Goal: Task Accomplishment & Management: Use online tool/utility

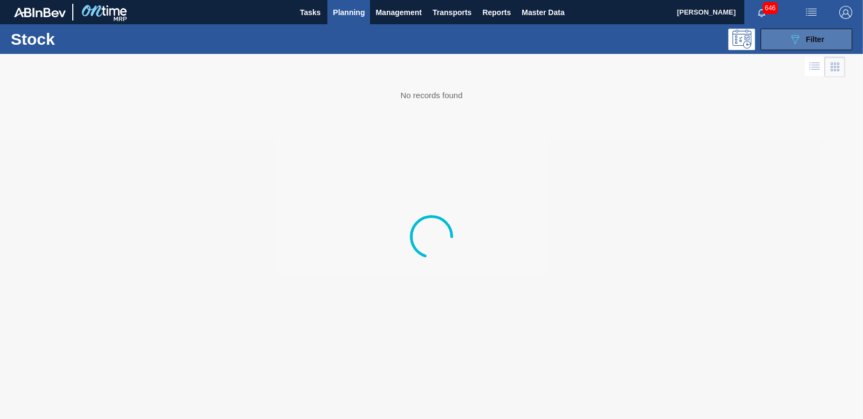
click at [821, 45] on div "089F7B8B-B2A5-4AFE-B5C0-19BA573D28AC Filter" at bounding box center [807, 39] width 36 height 13
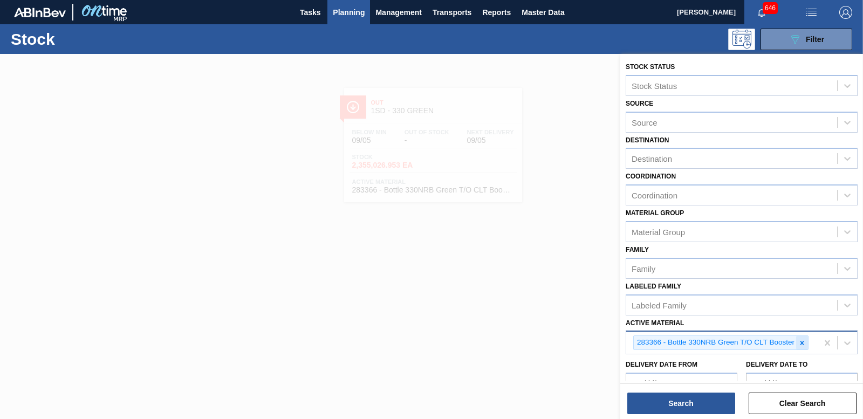
click at [804, 344] on icon at bounding box center [803, 343] width 8 height 8
click at [346, 10] on span "Planning" at bounding box center [349, 12] width 32 height 13
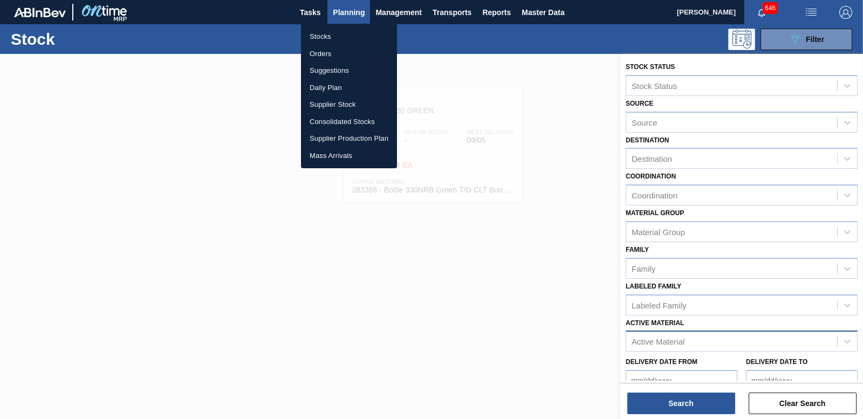
click at [324, 52] on li "Orders" at bounding box center [349, 53] width 96 height 17
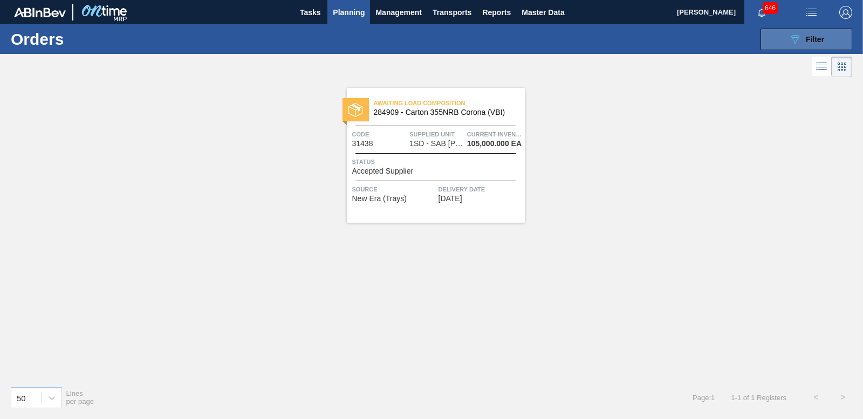
click at [809, 35] on span "Filter" at bounding box center [815, 39] width 18 height 9
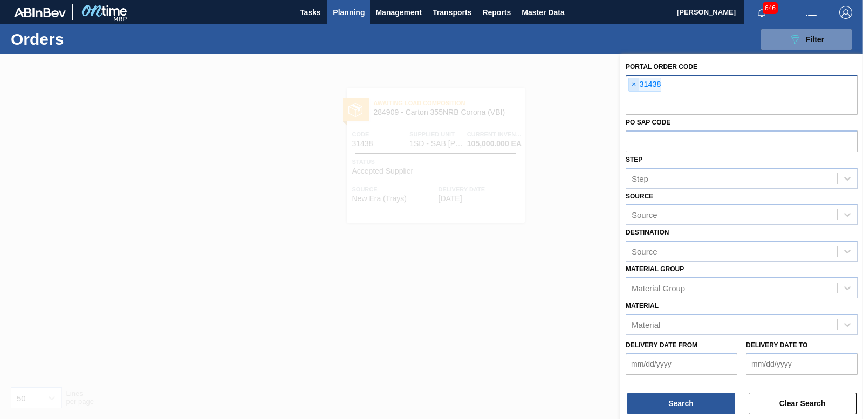
click at [632, 86] on span "×" at bounding box center [634, 84] width 10 height 13
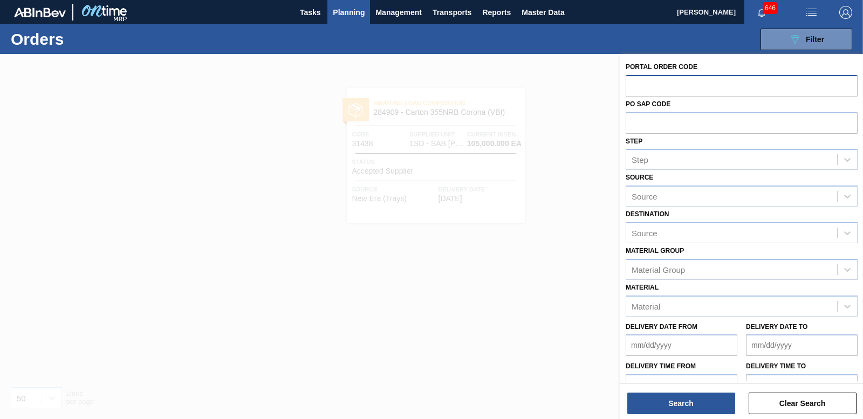
paste input "31482"
type input "31482"
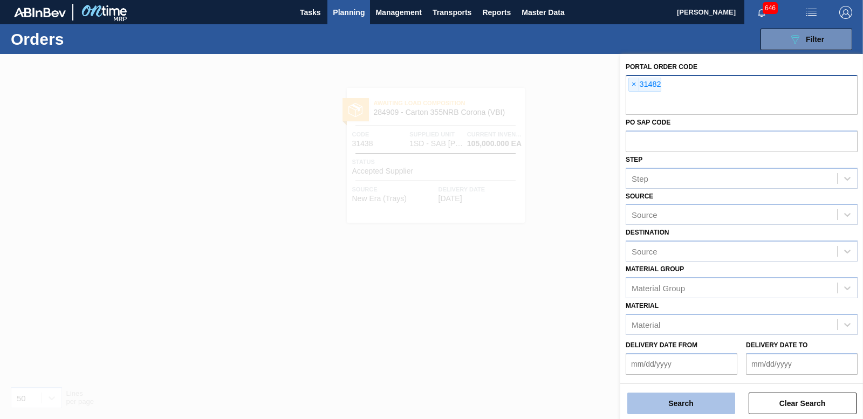
click at [670, 406] on button "Search" at bounding box center [682, 404] width 108 height 22
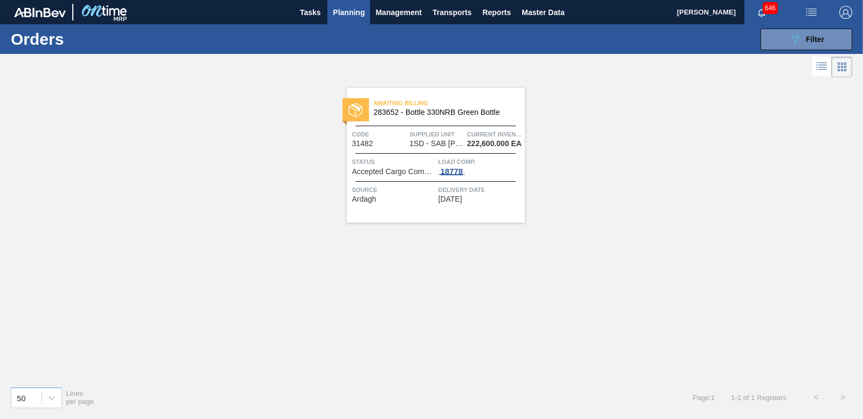
click at [454, 169] on div "18778" at bounding box center [452, 171] width 27 height 9
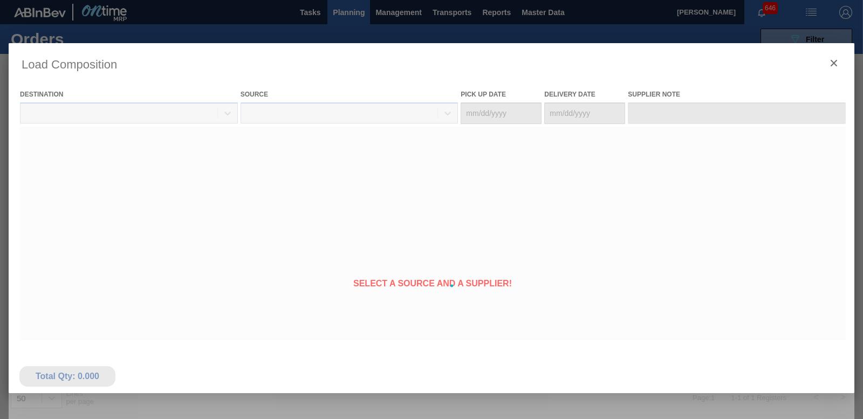
type Date "[DATE]"
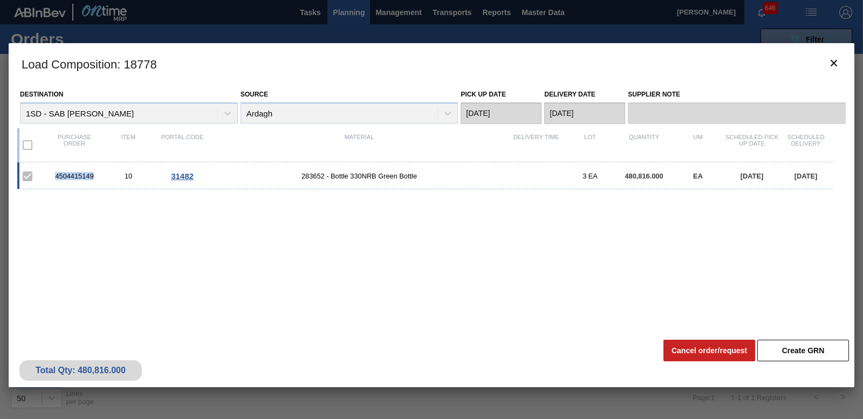
drag, startPoint x: 55, startPoint y: 178, endPoint x: 94, endPoint y: 178, distance: 39.9
click at [94, 178] on div "4504415149" at bounding box center [74, 176] width 54 height 8
copy div "4504415149"
click at [838, 64] on icon "botão de ícone" at bounding box center [834, 63] width 13 height 13
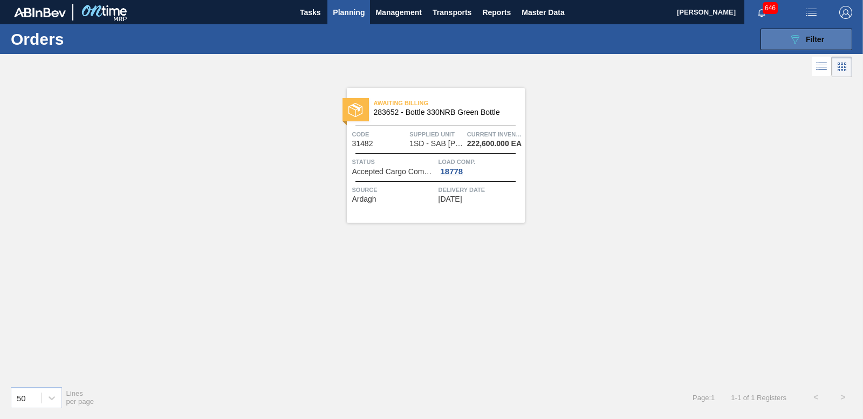
click at [811, 44] on div "089F7B8B-B2A5-4AFE-B5C0-19BA573D28AC Filter" at bounding box center [807, 39] width 36 height 13
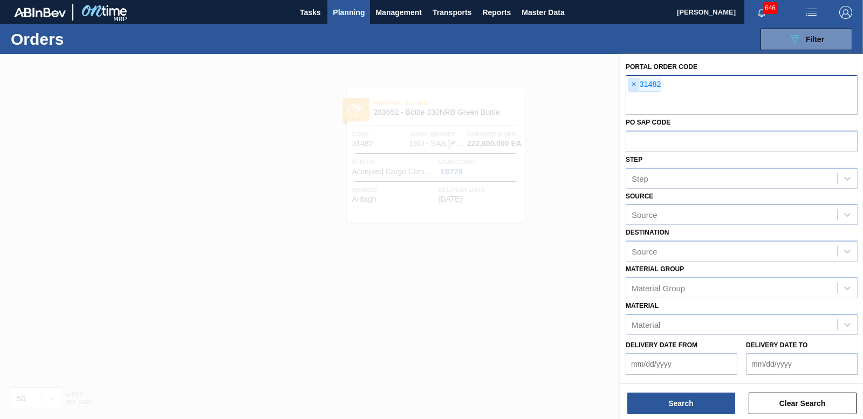
click at [637, 89] on span "×" at bounding box center [634, 84] width 10 height 13
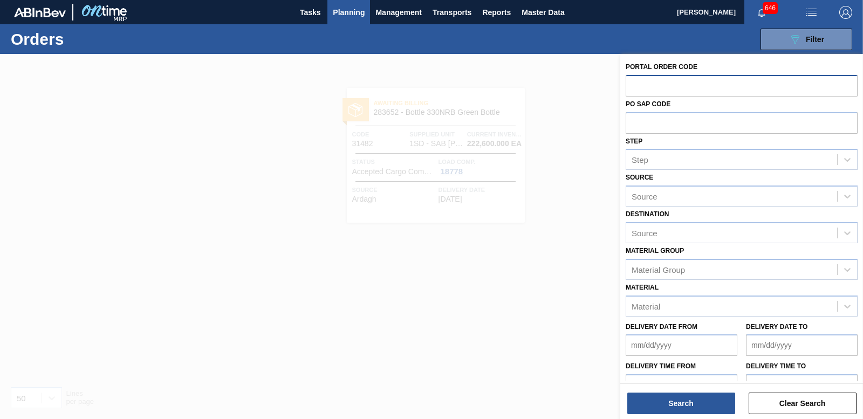
click at [641, 85] on input "text" at bounding box center [742, 85] width 232 height 21
paste input "31483"
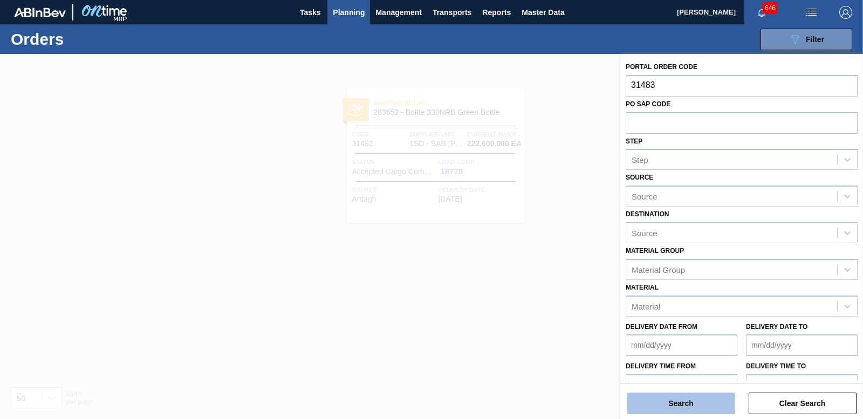
type input "31483"
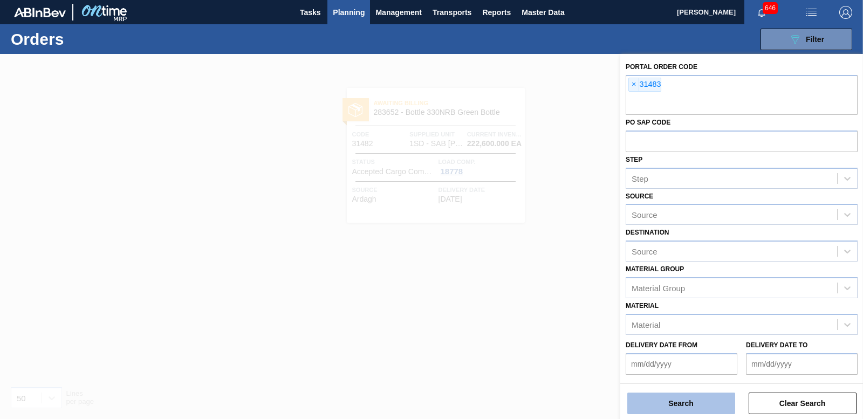
click at [689, 403] on button "Search" at bounding box center [682, 404] width 108 height 22
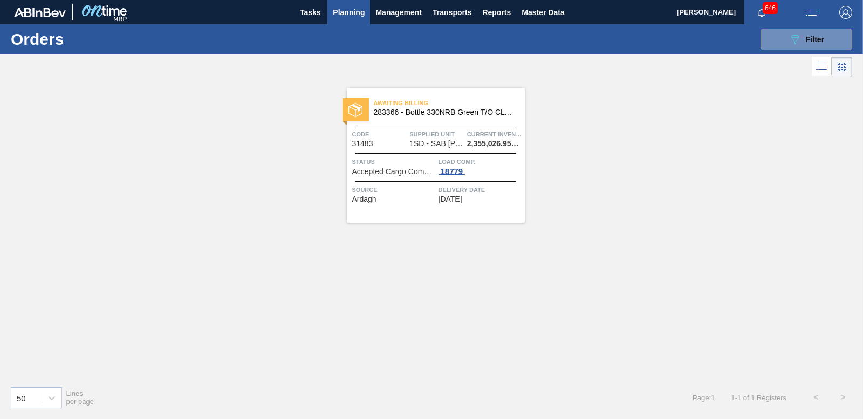
click at [456, 171] on div "18779" at bounding box center [452, 171] width 27 height 9
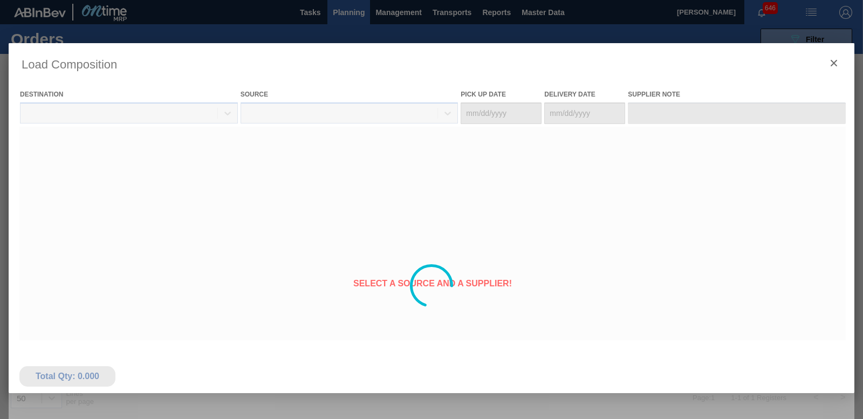
type Date "[DATE]"
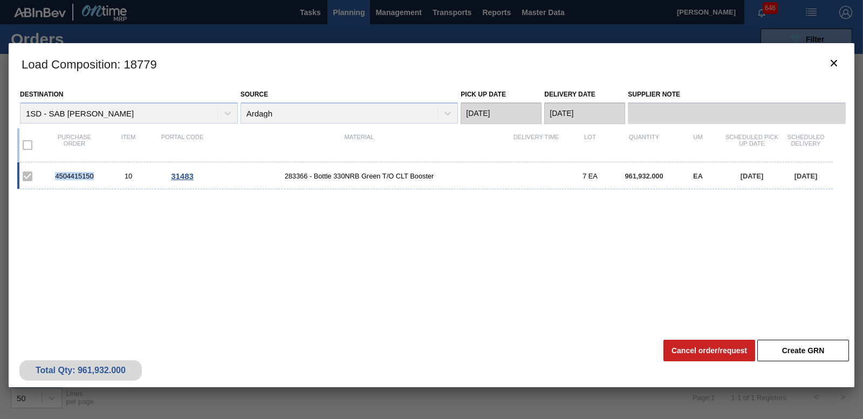
drag, startPoint x: 52, startPoint y: 175, endPoint x: 95, endPoint y: 173, distance: 43.2
click at [95, 173] on div "4504415150" at bounding box center [74, 176] width 54 height 8
copy div "4504415150"
click at [840, 66] on icon "botão de ícone" at bounding box center [834, 63] width 13 height 13
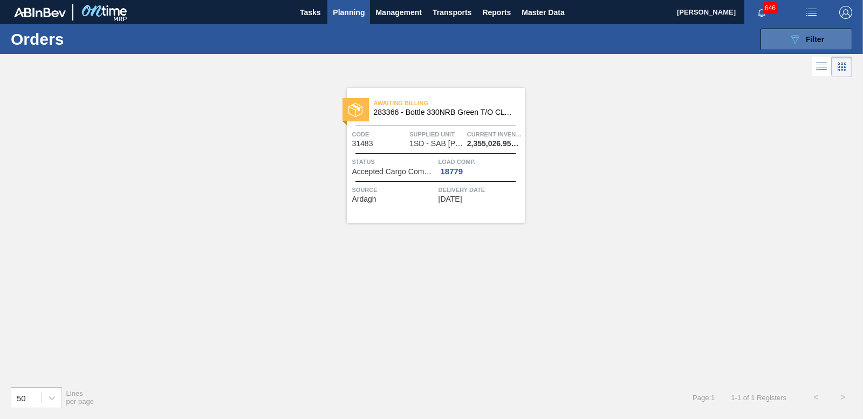
click at [808, 45] on div "089F7B8B-B2A5-4AFE-B5C0-19BA573D28AC Filter" at bounding box center [807, 39] width 36 height 13
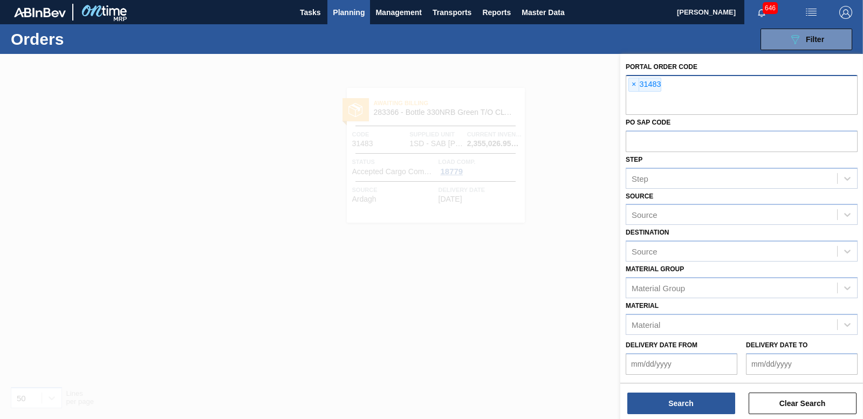
click at [636, 87] on span "×" at bounding box center [634, 84] width 10 height 13
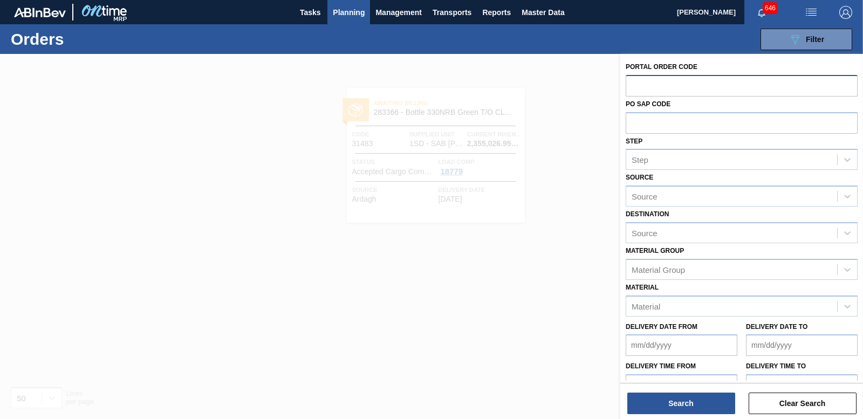
click at [640, 84] on input "text" at bounding box center [742, 85] width 232 height 21
click at [336, 13] on span "Planning" at bounding box center [349, 12] width 32 height 13
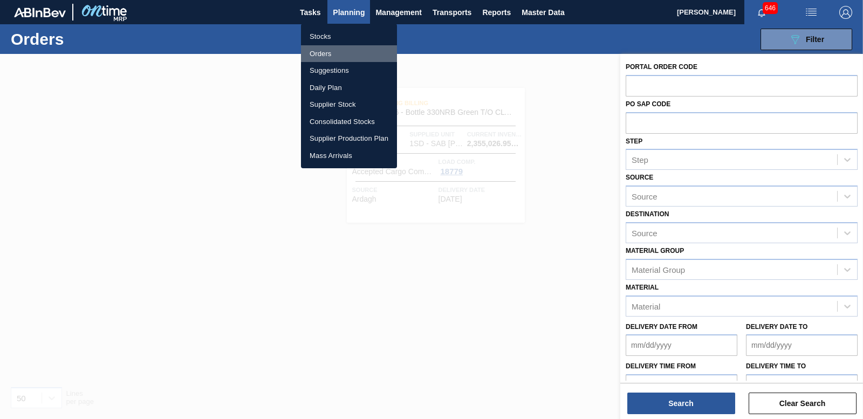
click at [318, 55] on li "Orders" at bounding box center [349, 53] width 96 height 17
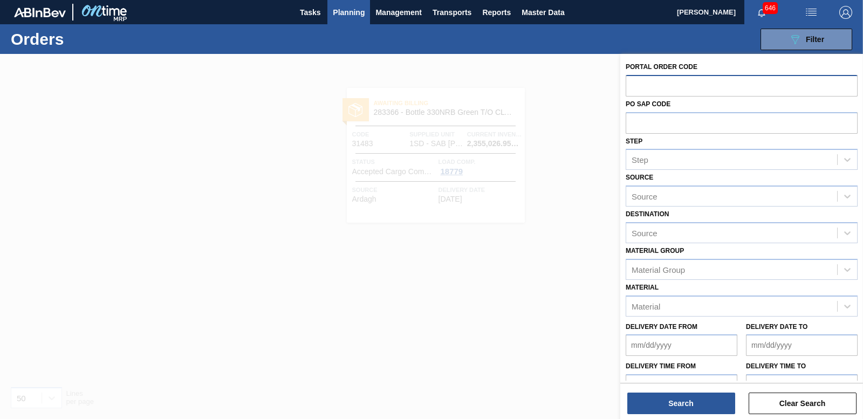
click at [693, 88] on input "text" at bounding box center [742, 85] width 232 height 21
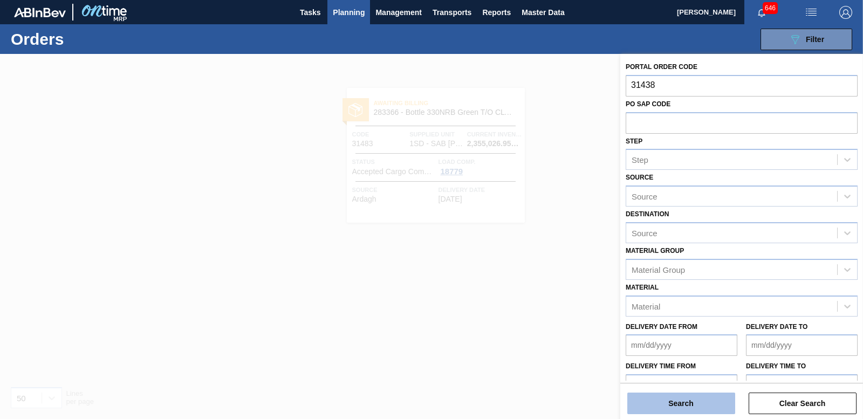
type input "31438"
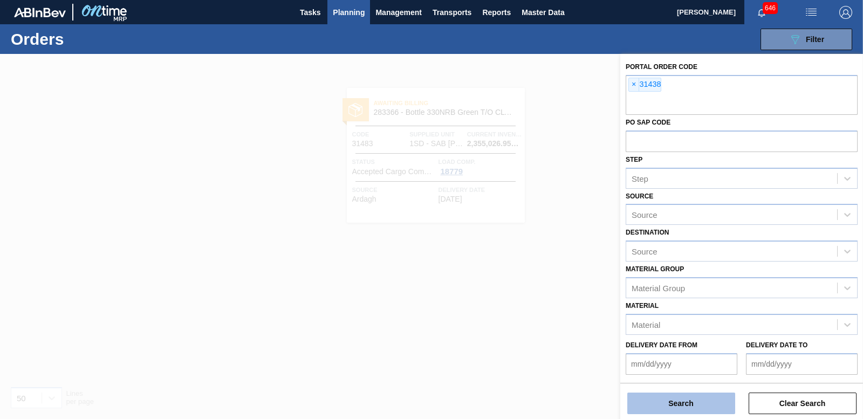
click at [659, 402] on button "Search" at bounding box center [682, 404] width 108 height 22
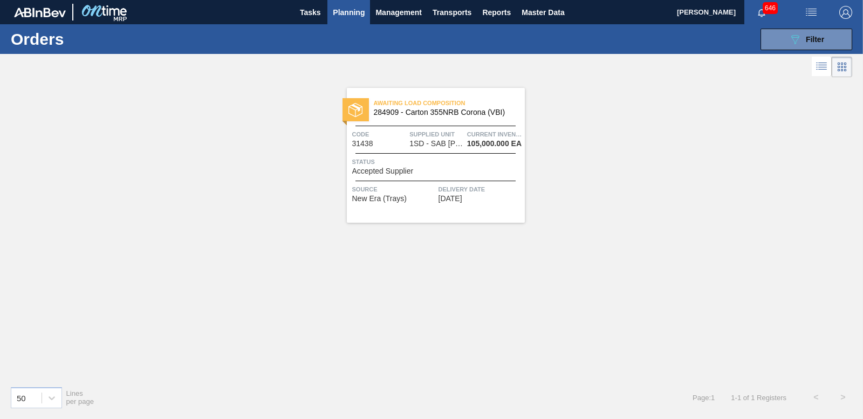
click at [405, 167] on div "Status Accepted Supplier" at bounding box center [437, 165] width 170 height 19
click at [777, 46] on button "089F7B8B-B2A5-4AFE-B5C0-19BA573D28AC Filter" at bounding box center [807, 40] width 92 height 22
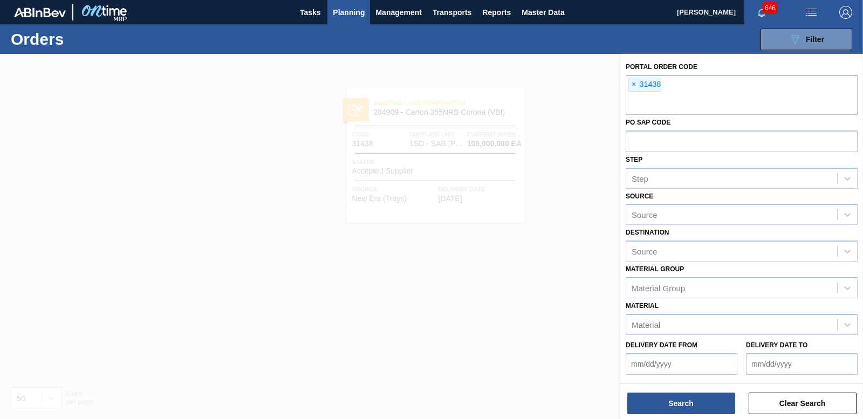
click at [535, 308] on div at bounding box center [431, 263] width 863 height 419
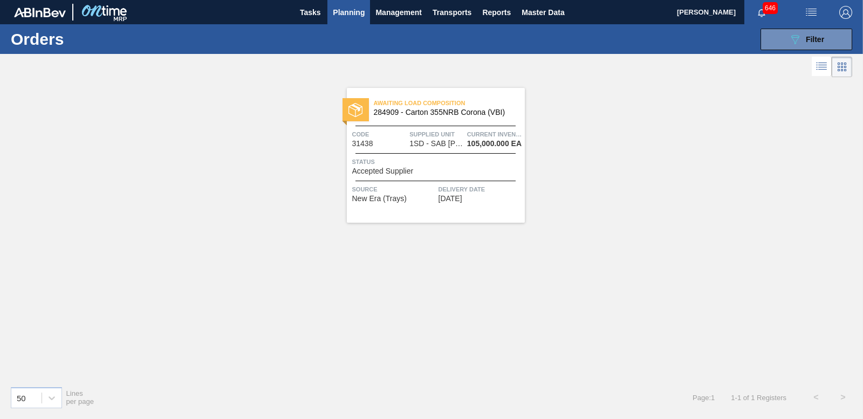
click at [450, 175] on div "Awaiting Load Composition 284909 - [GEOGRAPHIC_DATA] 355NRB Corona (VBI) Code 3…" at bounding box center [436, 155] width 178 height 135
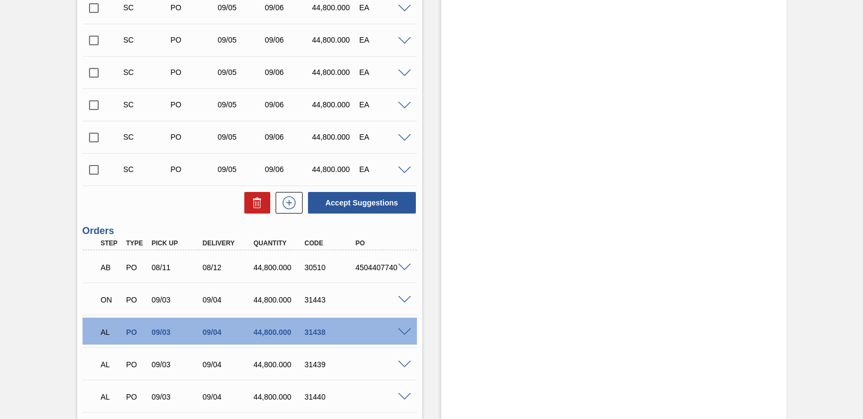
scroll to position [1768, 0]
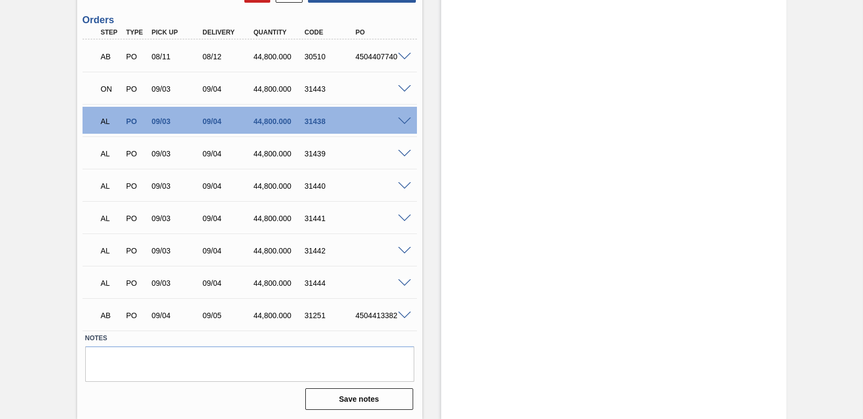
click at [404, 120] on span at bounding box center [404, 122] width 13 height 8
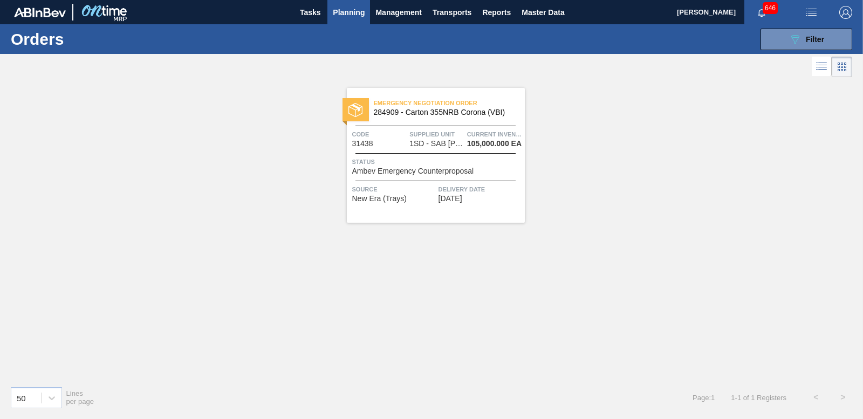
click at [810, 25] on div "089F7B8B-B2A5-4AFE-B5C0-19BA573D28AC Filter Portal Order Code × 31438 PO SAP Co…" at bounding box center [512, 39] width 691 height 32
click at [803, 35] on div "089F7B8B-B2A5-4AFE-B5C0-19BA573D28AC Filter" at bounding box center [807, 39] width 36 height 13
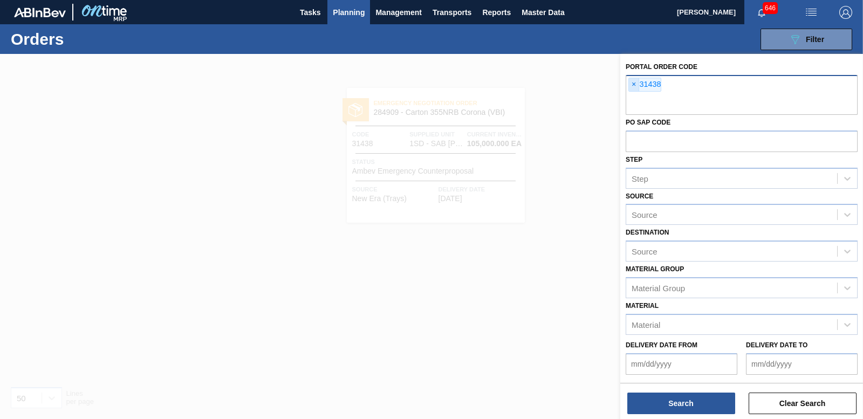
click at [634, 85] on span "×" at bounding box center [634, 84] width 10 height 13
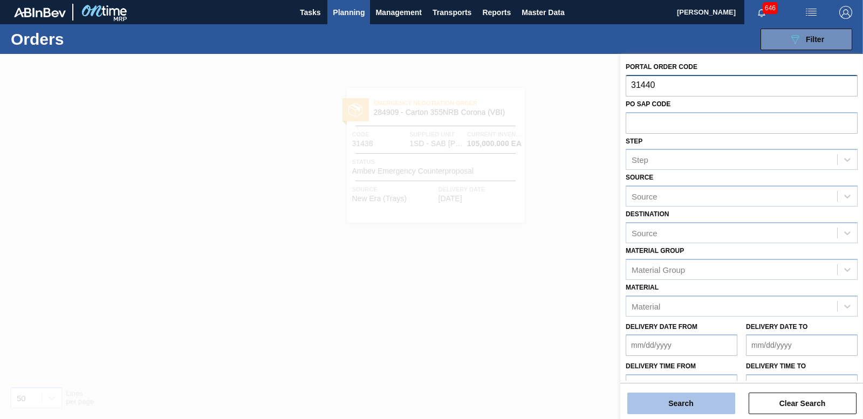
type input "31440"
click at [666, 404] on button "Search" at bounding box center [682, 404] width 108 height 22
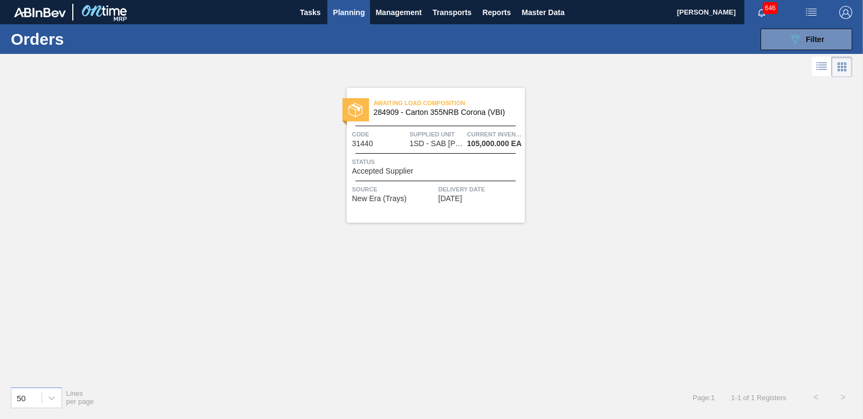
click at [434, 168] on div "Status Accepted Supplier" at bounding box center [437, 165] width 170 height 19
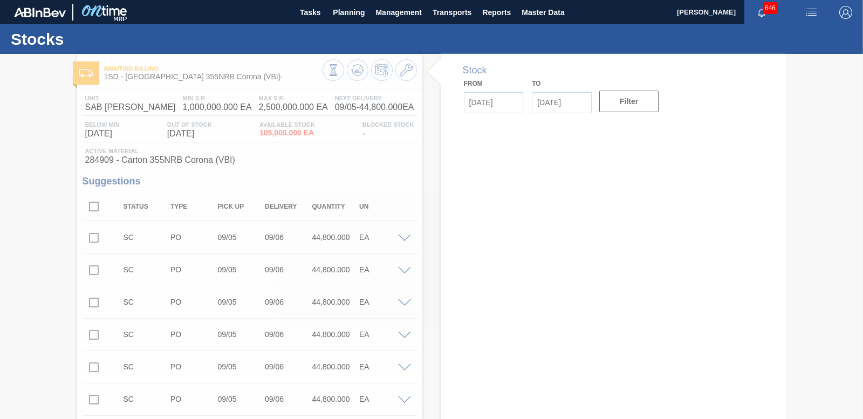
type input "[DATE]"
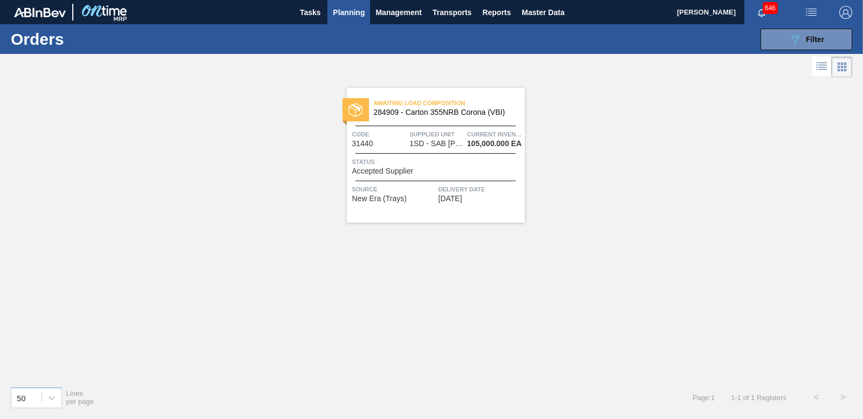
click at [432, 166] on span "Status" at bounding box center [437, 161] width 170 height 11
click at [358, 10] on span "Planning" at bounding box center [349, 12] width 32 height 13
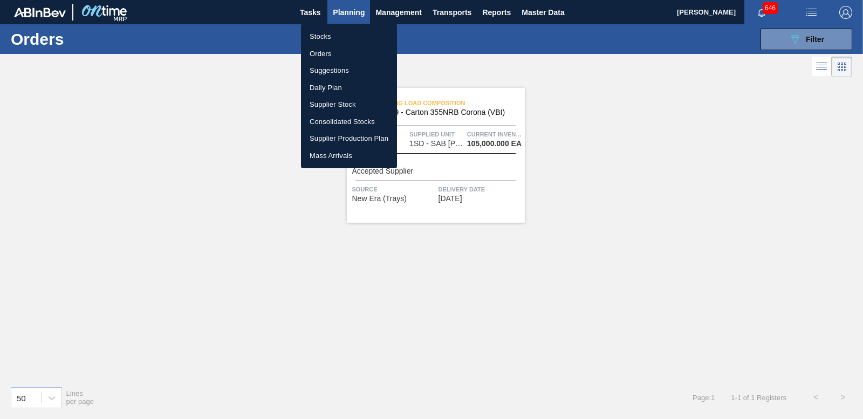
click at [787, 33] on div at bounding box center [431, 209] width 863 height 419
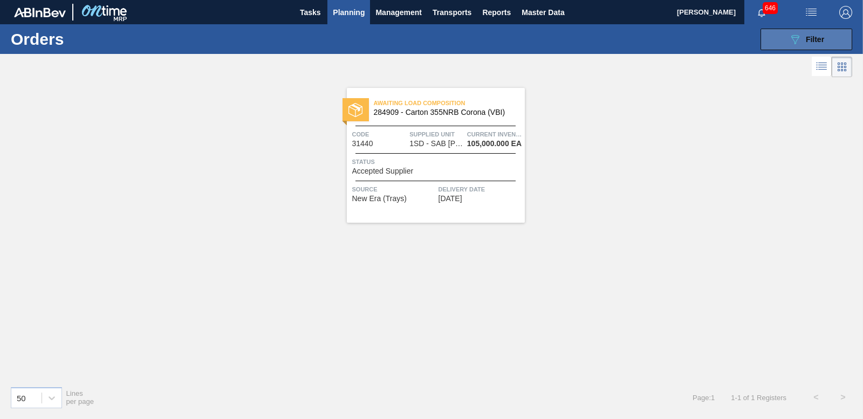
click at [771, 38] on button "089F7B8B-B2A5-4AFE-B5C0-19BA573D28AC Filter" at bounding box center [807, 40] width 92 height 22
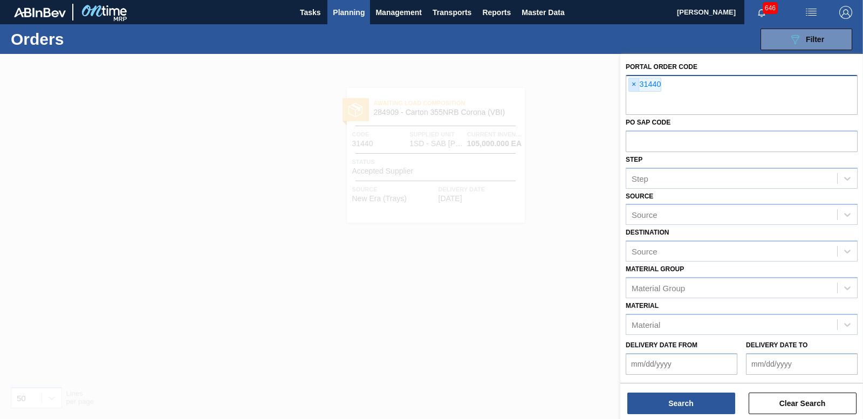
click at [632, 86] on span "×" at bounding box center [634, 84] width 10 height 13
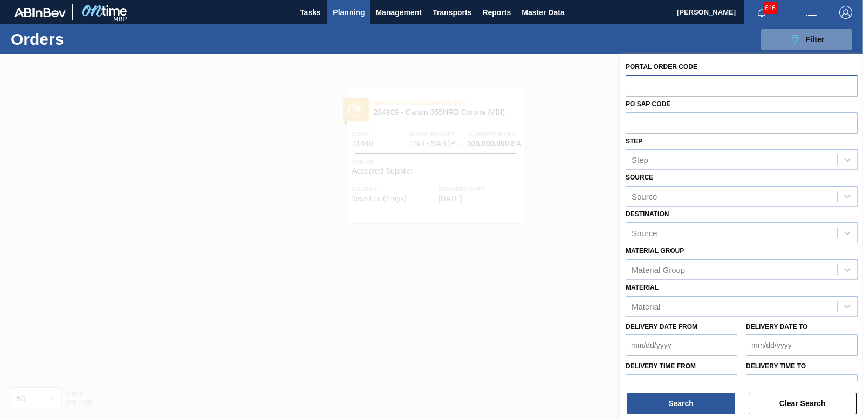
click at [353, 12] on span "Planning" at bounding box center [349, 12] width 32 height 13
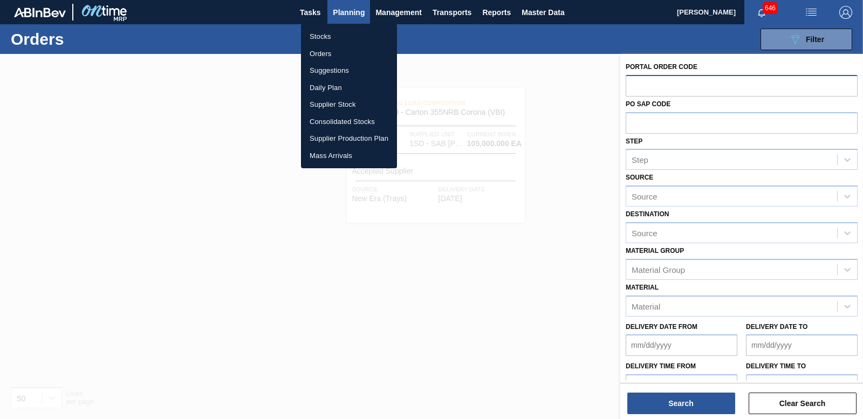
click at [322, 52] on li "Orders" at bounding box center [349, 53] width 96 height 17
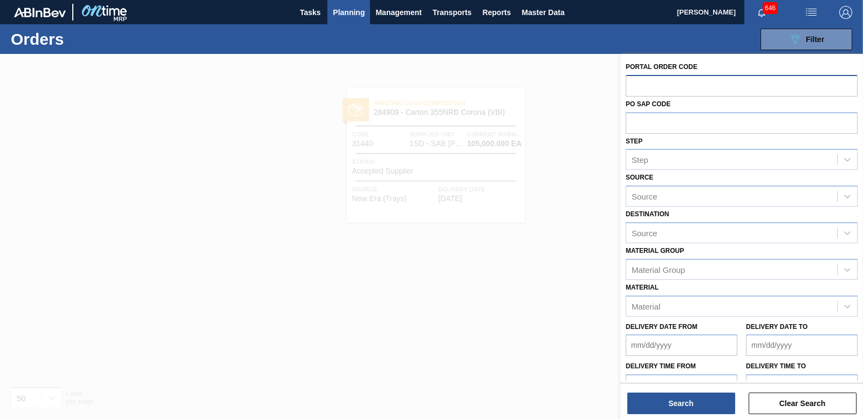
click at [682, 85] on input "text" at bounding box center [742, 85] width 232 height 21
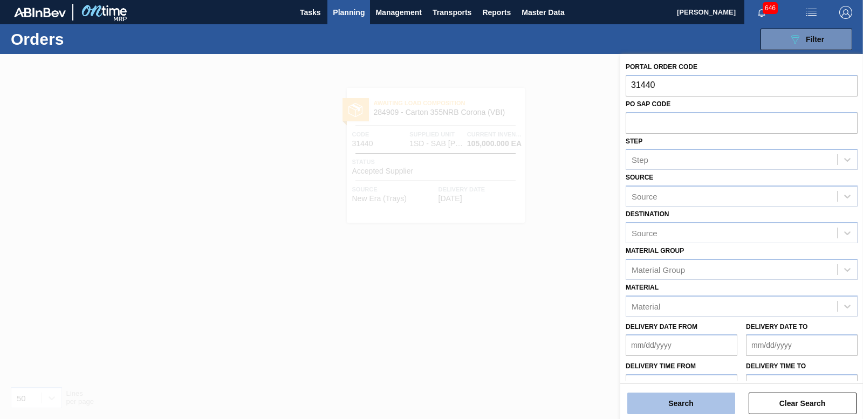
type input "31440"
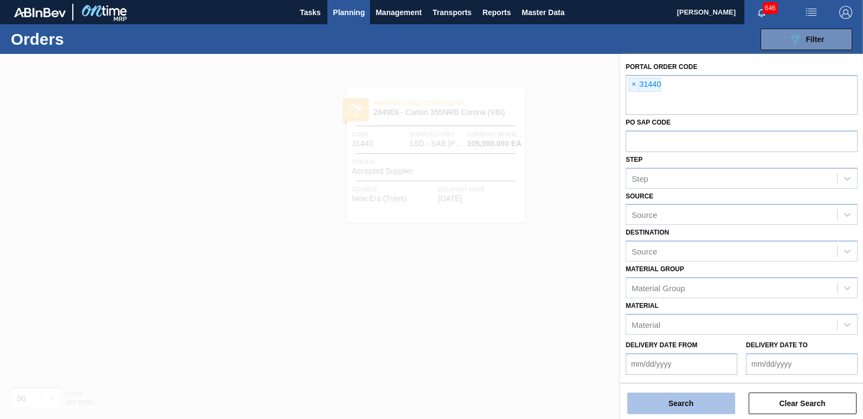
click at [695, 405] on button "Search" at bounding box center [682, 404] width 108 height 22
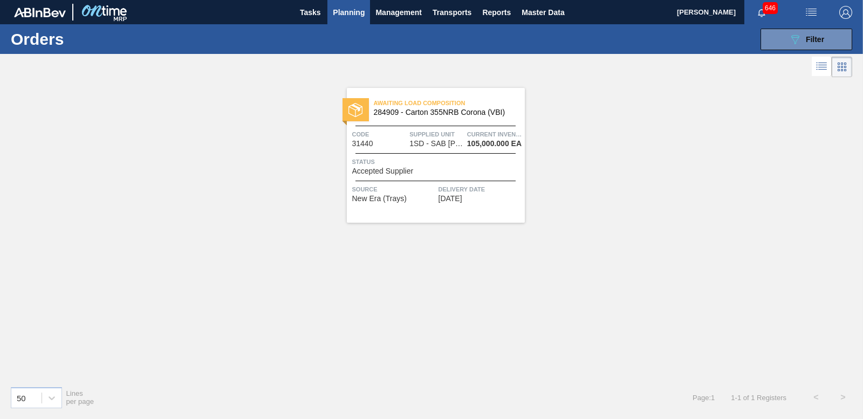
click at [432, 171] on div "Status Accepted Supplier" at bounding box center [437, 165] width 170 height 19
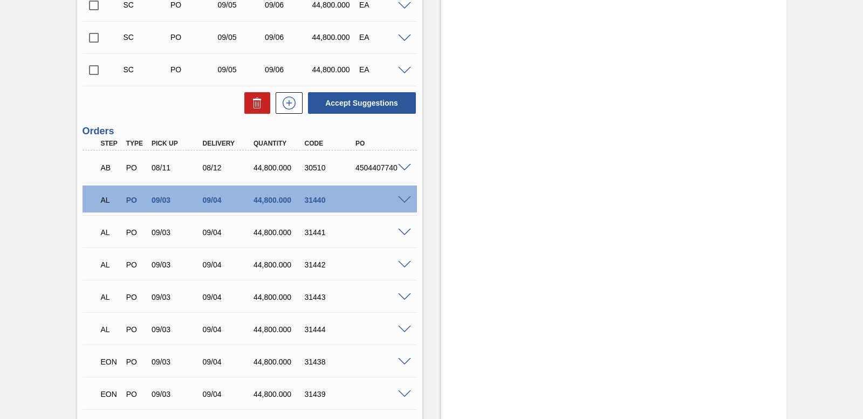
scroll to position [1768, 0]
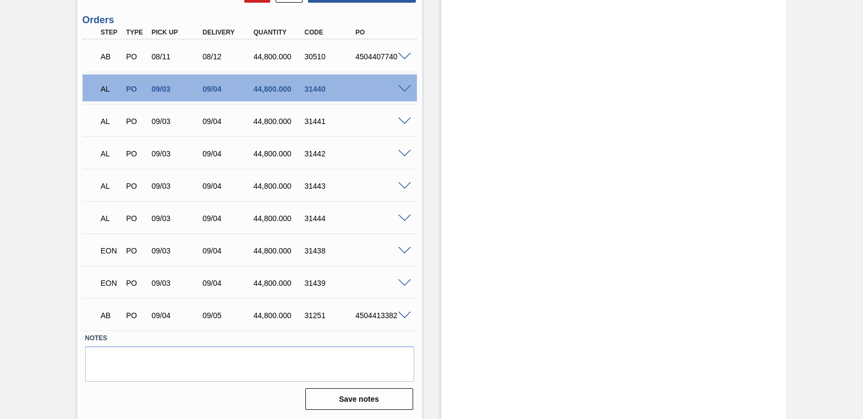
click at [404, 86] on span at bounding box center [404, 89] width 13 height 8
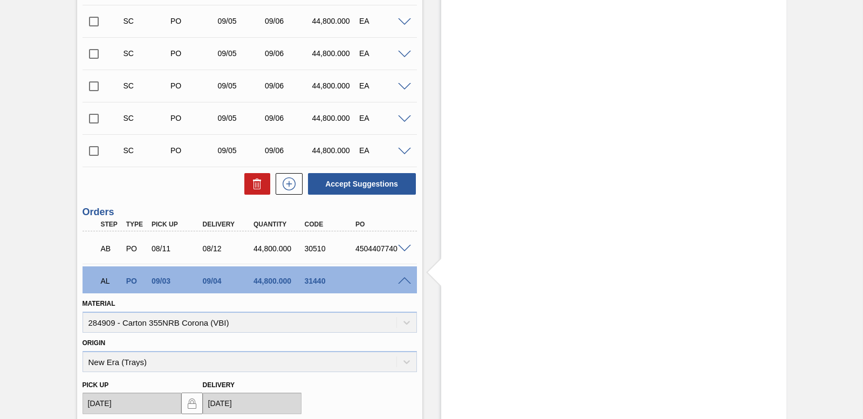
scroll to position [1607, 0]
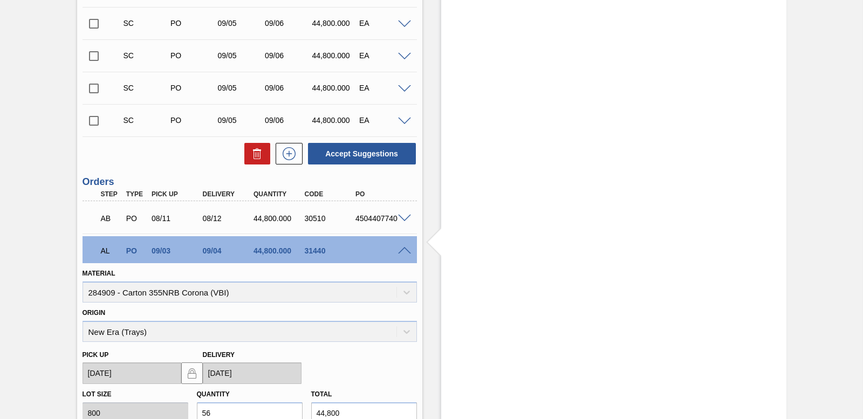
click at [403, 249] on span at bounding box center [404, 251] width 13 height 8
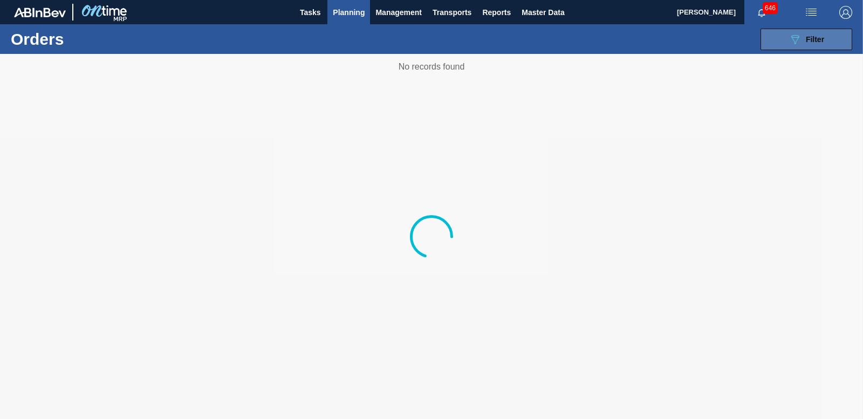
click at [829, 32] on button "089F7B8B-B2A5-4AFE-B5C0-19BA573D28AC Filter" at bounding box center [807, 40] width 92 height 22
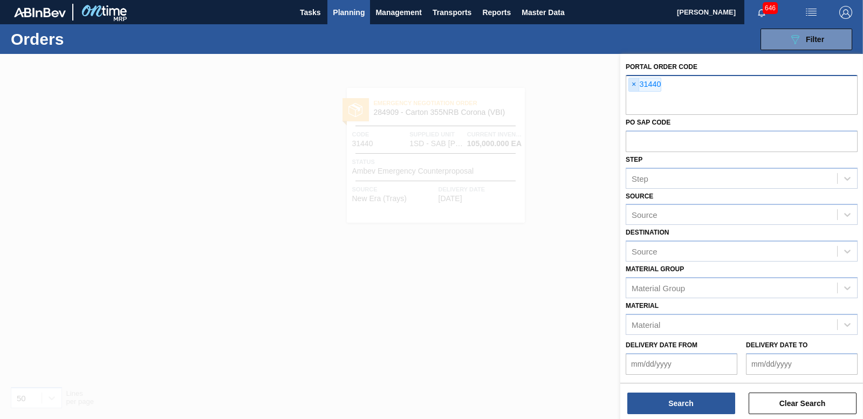
click at [635, 83] on span "×" at bounding box center [634, 84] width 10 height 13
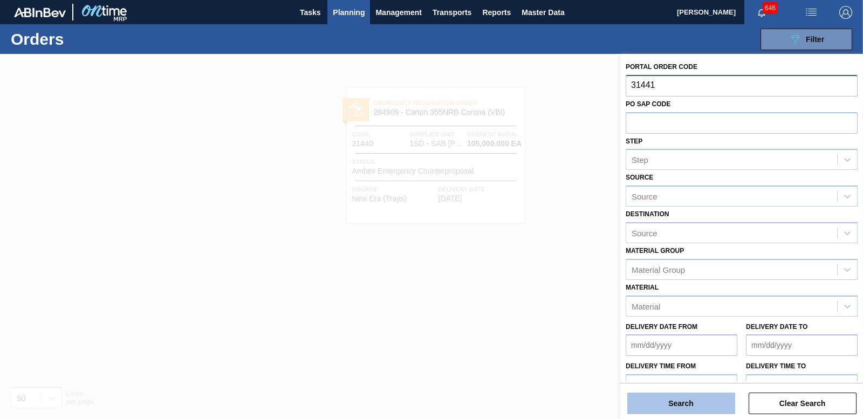
type input "31441"
click at [677, 401] on button "Search" at bounding box center [682, 404] width 108 height 22
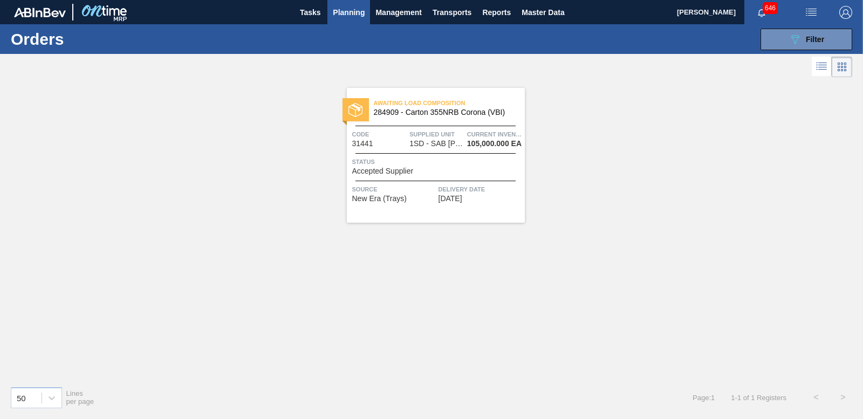
click at [422, 169] on div "Status Accepted Supplier" at bounding box center [437, 165] width 170 height 19
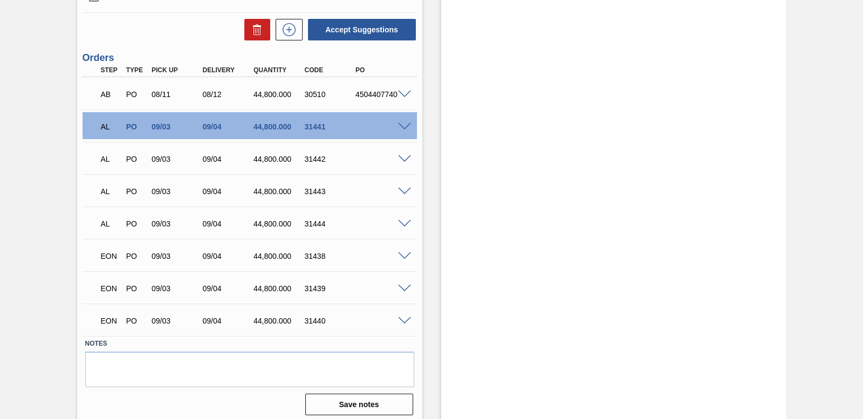
scroll to position [1736, 0]
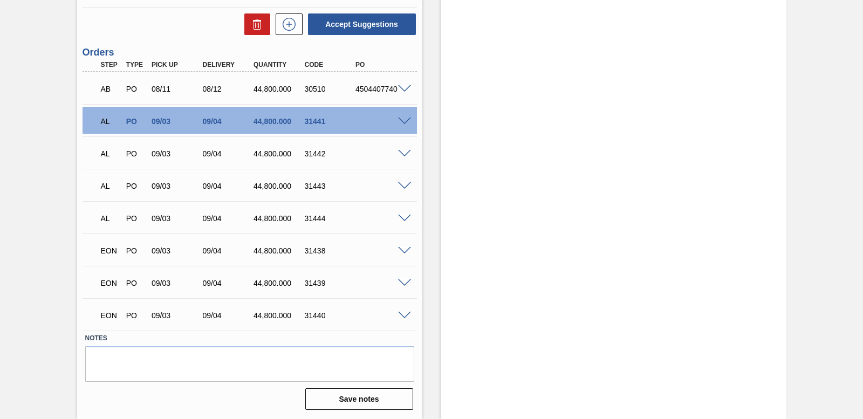
click at [410, 120] on span at bounding box center [404, 122] width 13 height 8
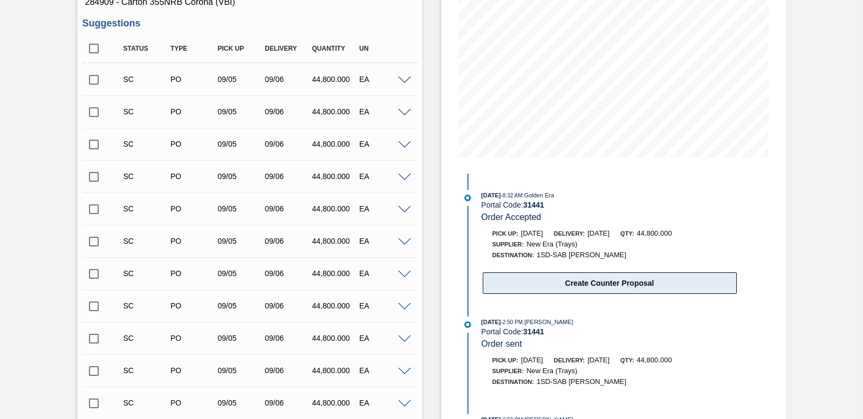
scroll to position [171, 0]
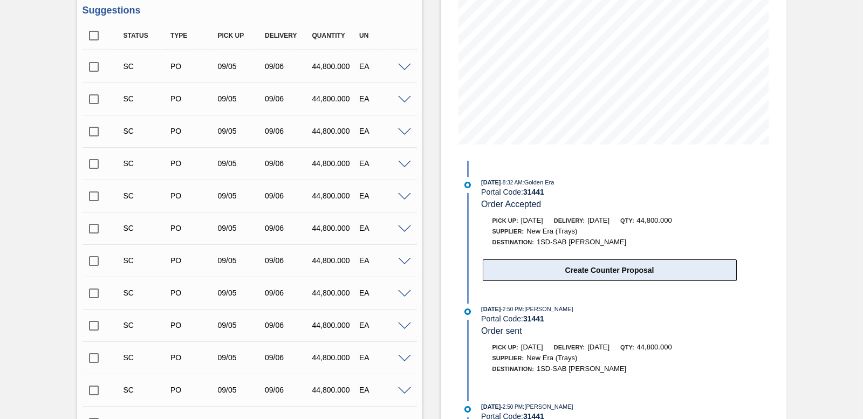
click at [584, 274] on button "Create Counter Proposal" at bounding box center [610, 271] width 254 height 22
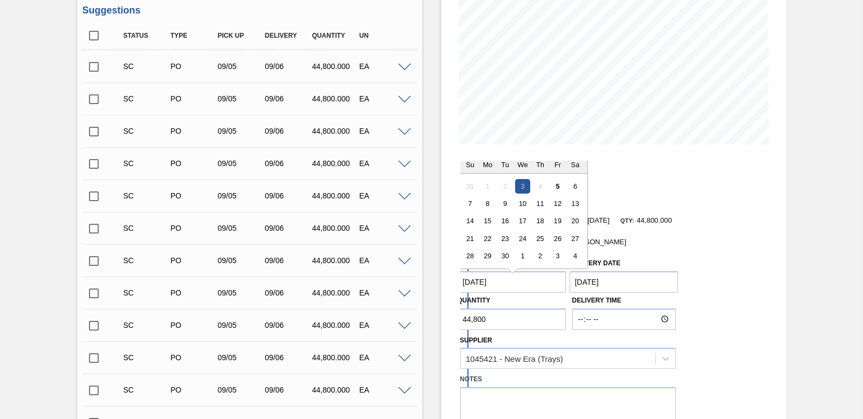
click at [527, 281] on Date "[DATE]" at bounding box center [512, 282] width 109 height 22
click at [671, 201] on div "[DATE] 8:32 AM : Golden Era Portal Code: 31441 Order Accepted" at bounding box center [609, 193] width 256 height 33
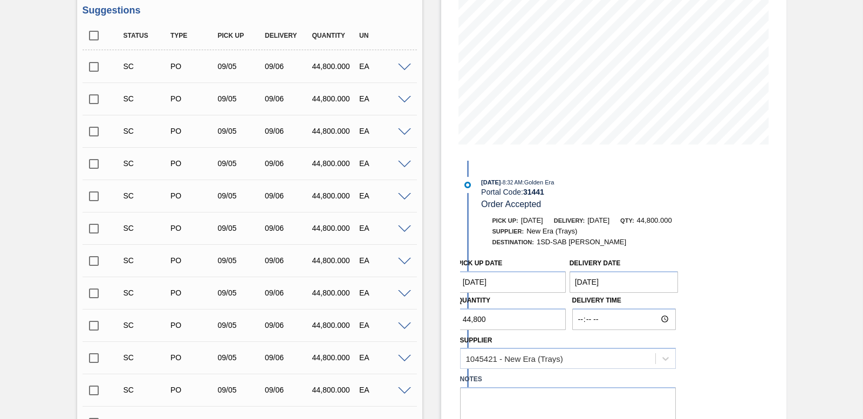
click at [506, 280] on Date "[DATE]" at bounding box center [512, 282] width 109 height 22
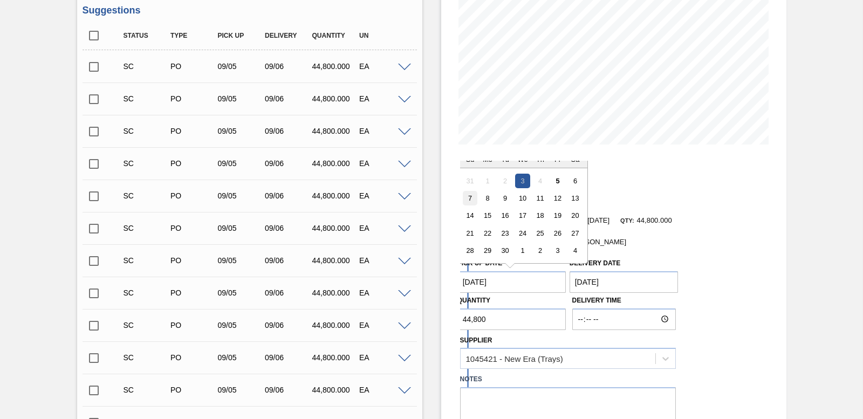
click at [474, 200] on div "7" at bounding box center [470, 198] width 15 height 15
type Date "[DATE]"
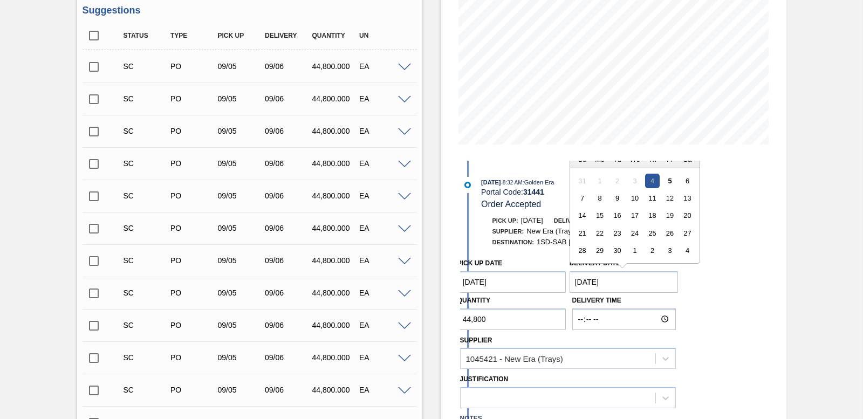
click at [636, 283] on Date "[DATE]" at bounding box center [624, 282] width 109 height 22
click at [597, 200] on div "8" at bounding box center [600, 198] width 15 height 15
type Date "[DATE]"
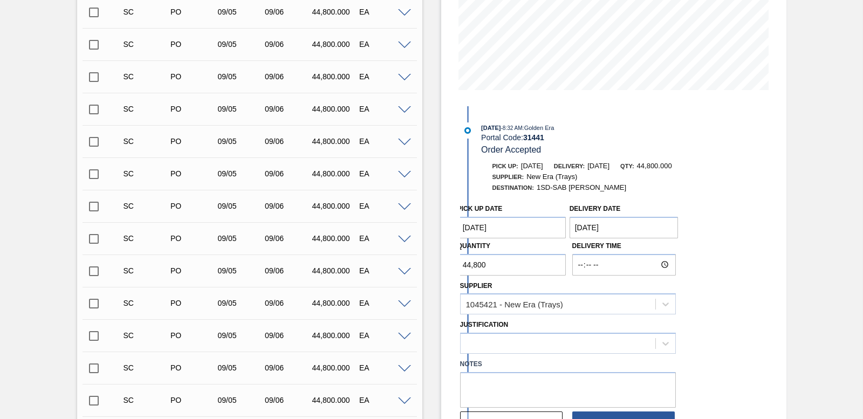
scroll to position [279, 0]
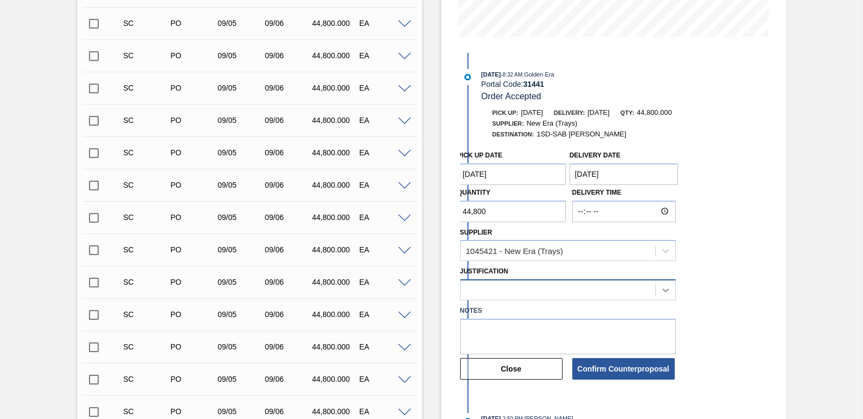
click at [663, 295] on div at bounding box center [568, 290] width 216 height 21
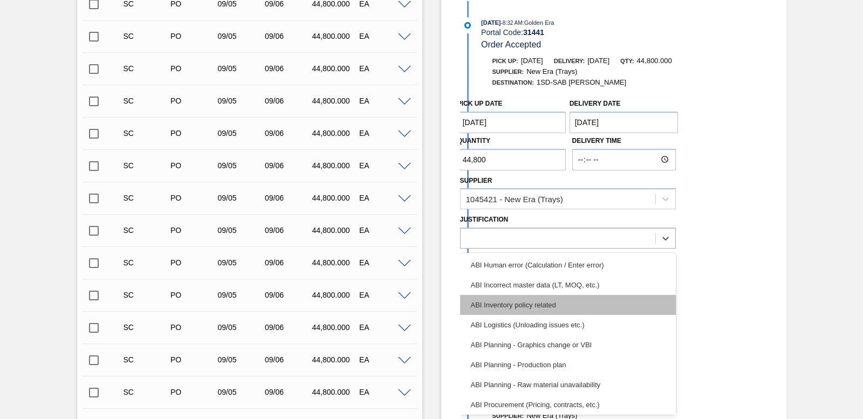
click at [567, 307] on div "ABI Inventory policy related" at bounding box center [568, 305] width 216 height 20
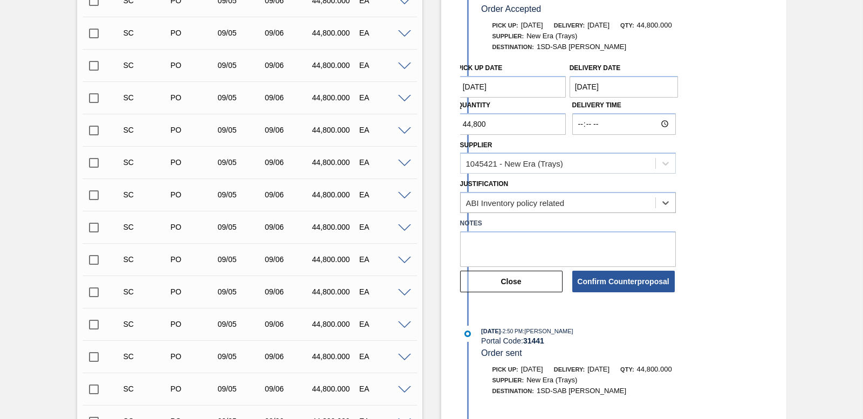
scroll to position [385, 0]
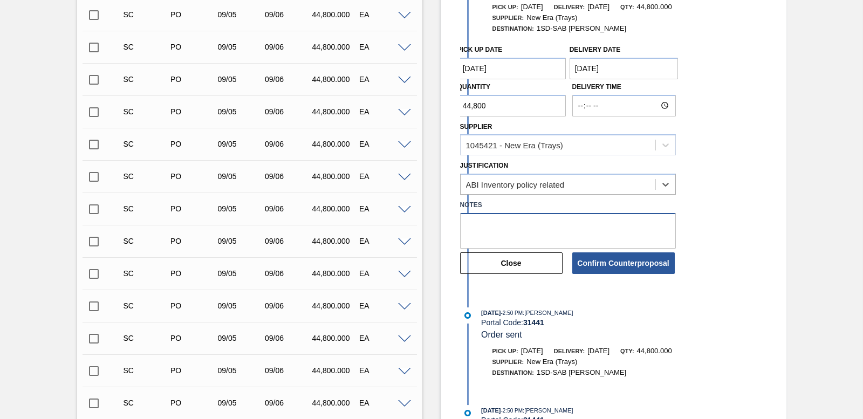
click at [491, 222] on textarea at bounding box center [568, 231] width 216 height 36
type textarea "SOH low"
click at [625, 261] on button "Confirm Counterproposal" at bounding box center [624, 264] width 103 height 22
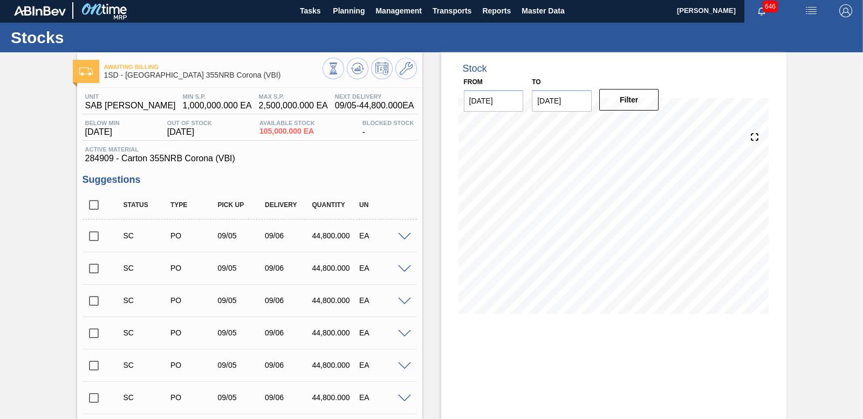
scroll to position [0, 0]
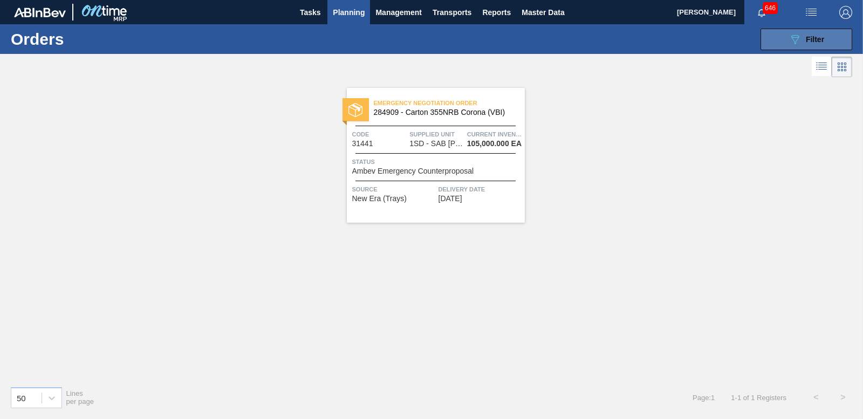
click at [790, 37] on icon "089F7B8B-B2A5-4AFE-B5C0-19BA573D28AC" at bounding box center [795, 39] width 13 height 13
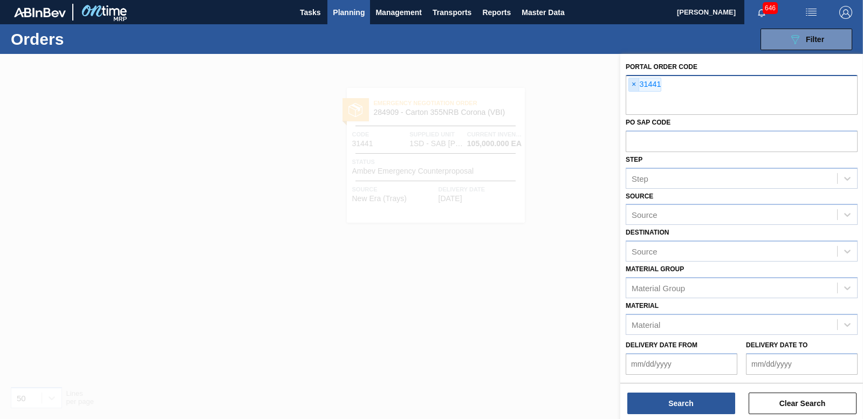
click at [634, 85] on span "×" at bounding box center [634, 84] width 10 height 13
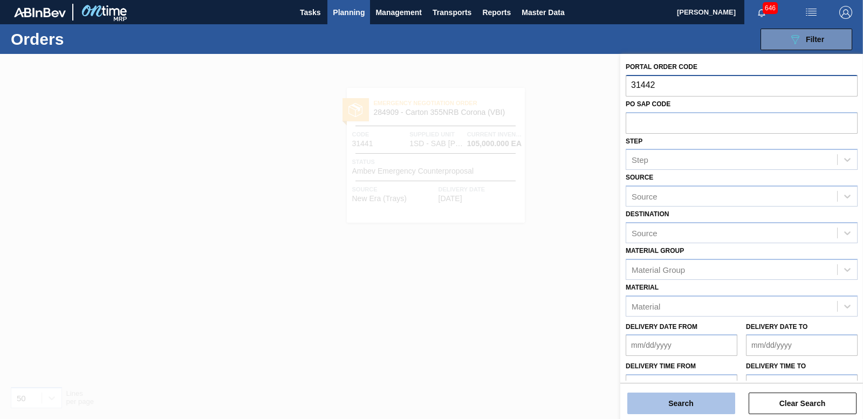
type input "31442"
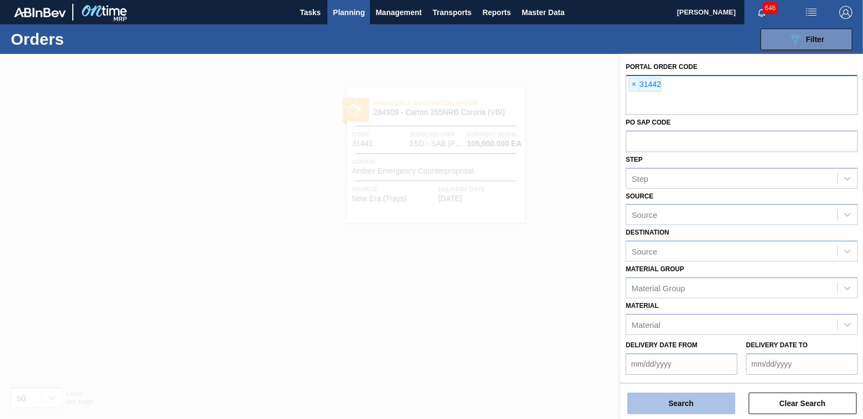
click at [683, 397] on button "Search" at bounding box center [682, 404] width 108 height 22
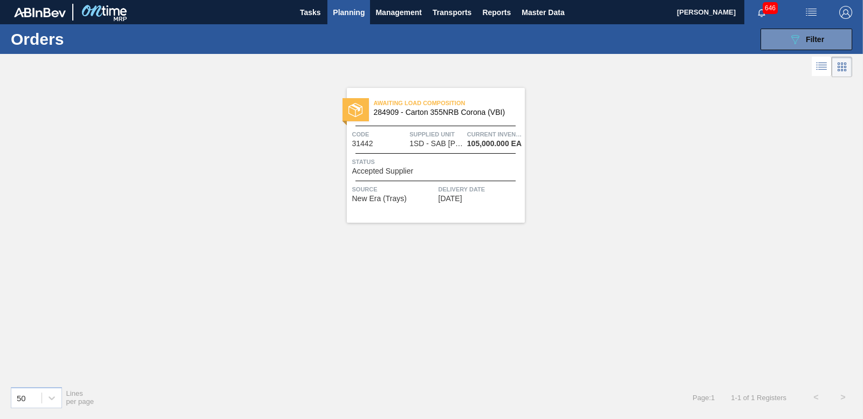
click at [454, 168] on div "Status Accepted Supplier" at bounding box center [437, 165] width 170 height 19
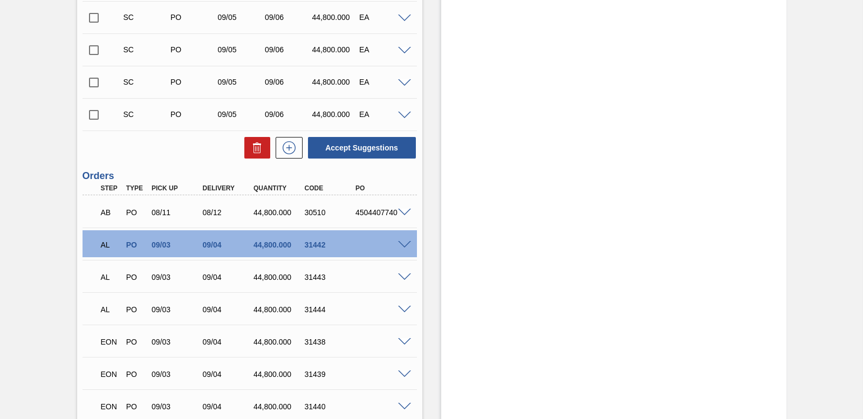
scroll to position [1619, 0]
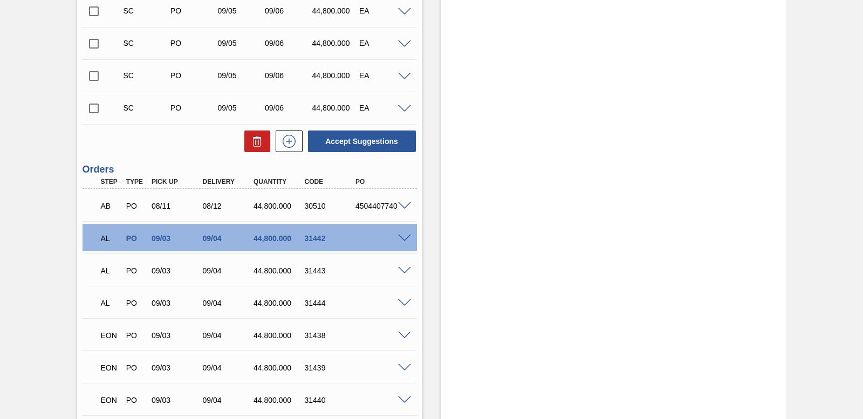
click at [404, 235] on span at bounding box center [404, 239] width 13 height 8
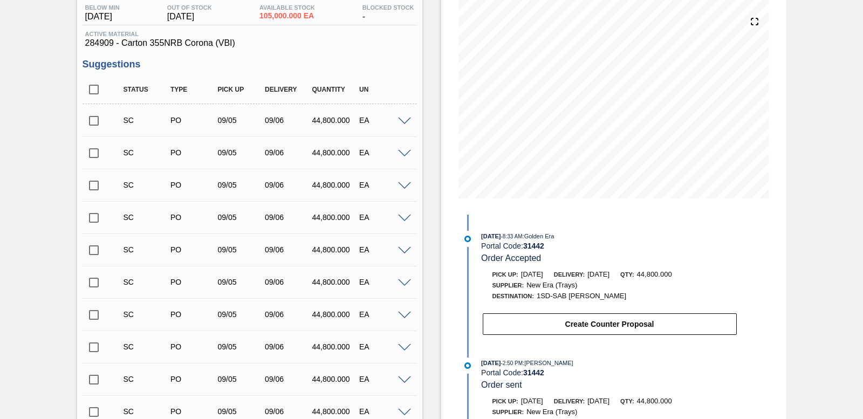
scroll to position [163, 0]
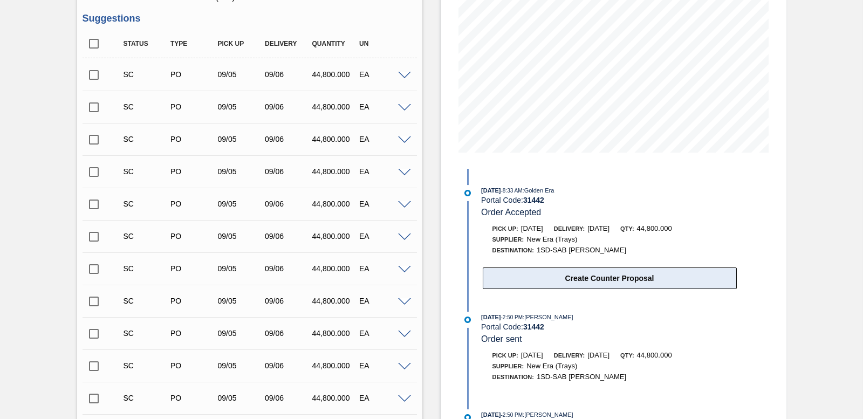
click at [618, 282] on button "Create Counter Proposal" at bounding box center [610, 279] width 254 height 22
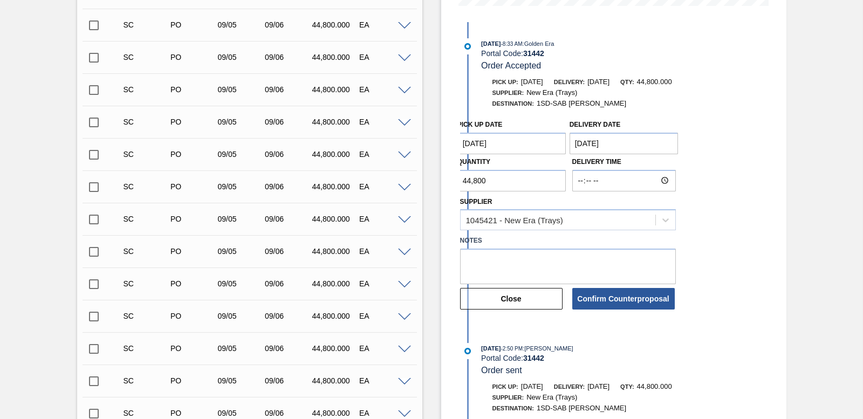
scroll to position [325, 0]
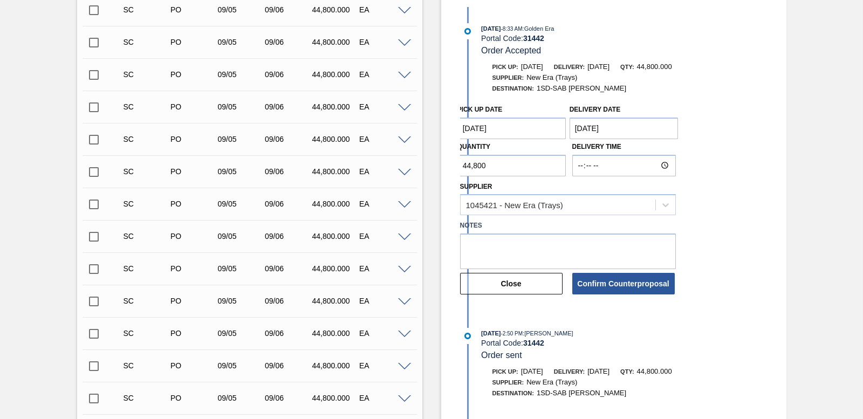
click at [539, 134] on Date "[DATE]" at bounding box center [512, 129] width 109 height 22
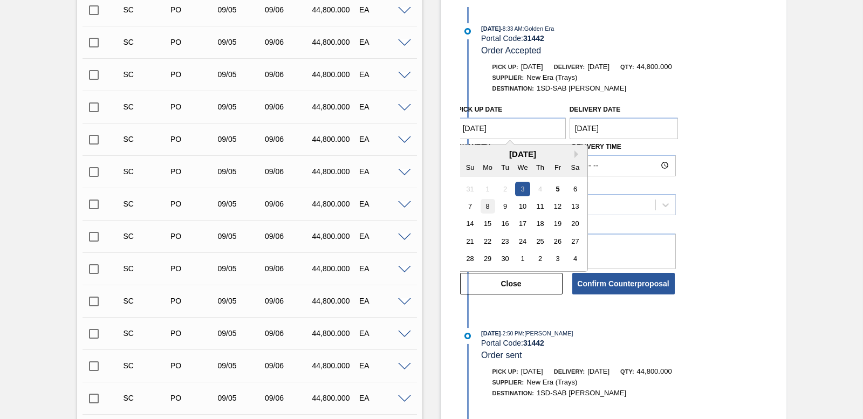
click at [488, 205] on div "8" at bounding box center [487, 206] width 15 height 15
type Date "[DATE]"
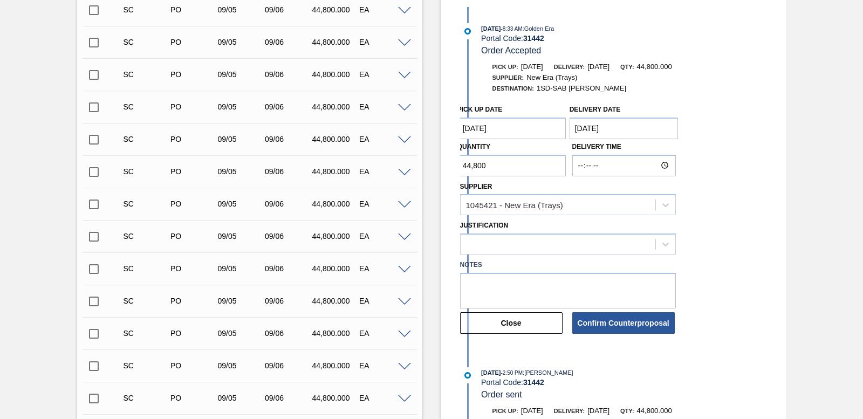
click at [635, 132] on Date "[DATE]" at bounding box center [624, 129] width 109 height 22
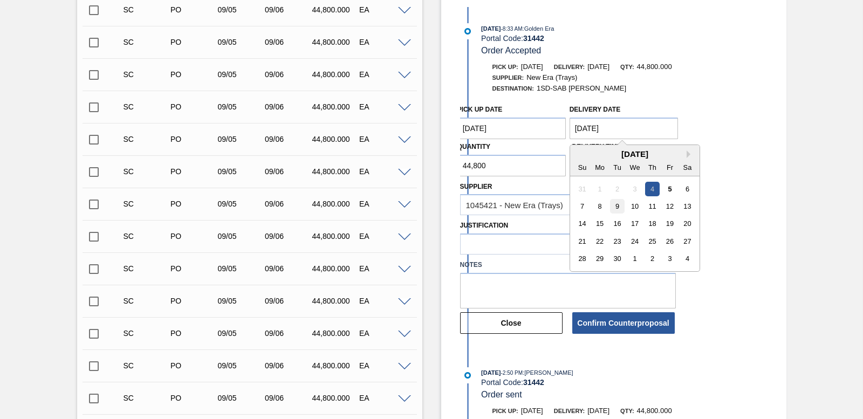
click at [621, 205] on div "9" at bounding box center [617, 206] width 15 height 15
type Date "[DATE]"
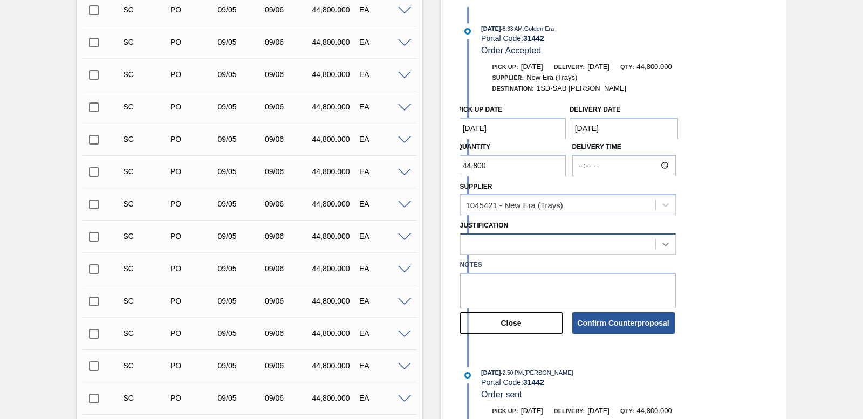
click at [659, 240] on div at bounding box center [665, 244] width 19 height 19
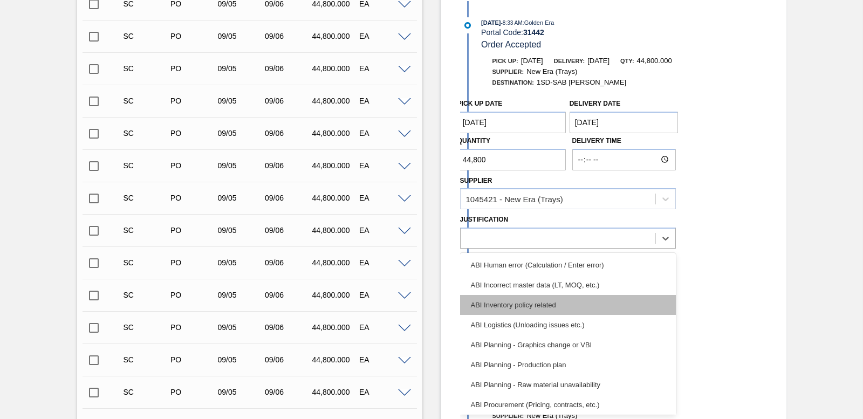
click at [570, 298] on div "ABI Inventory policy related" at bounding box center [568, 305] width 216 height 20
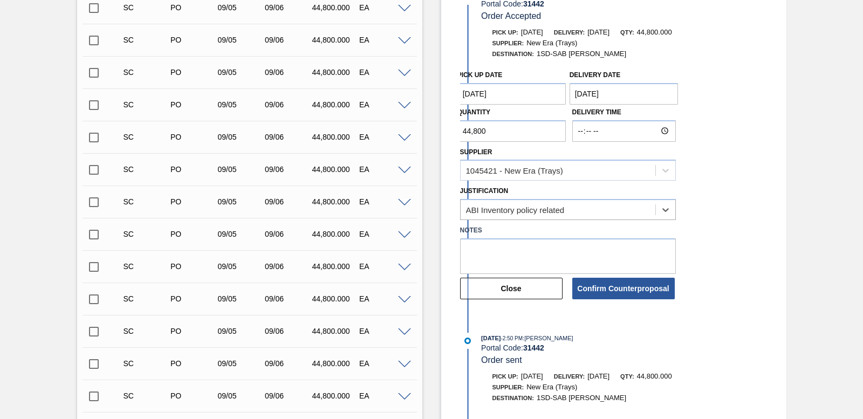
scroll to position [385, 0]
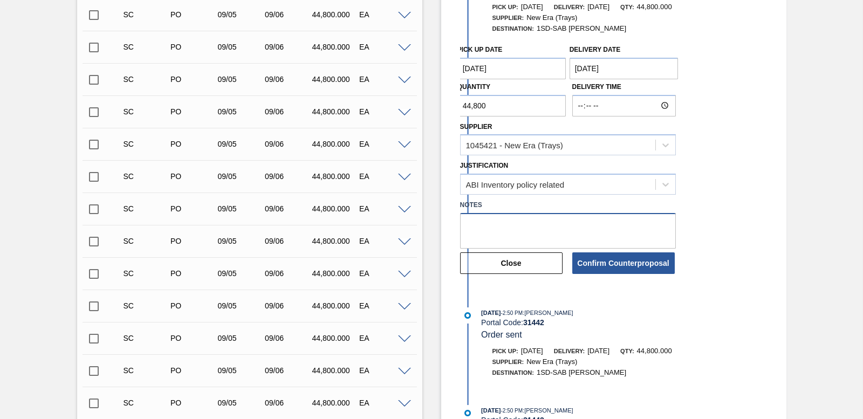
click at [476, 219] on textarea at bounding box center [568, 231] width 216 height 36
type textarea "SOH Low"
click at [616, 267] on button "Confirm Counterproposal" at bounding box center [624, 264] width 103 height 22
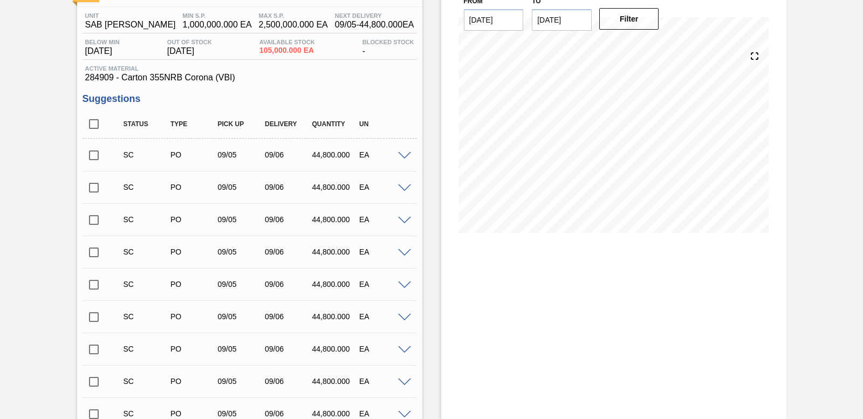
scroll to position [0, 0]
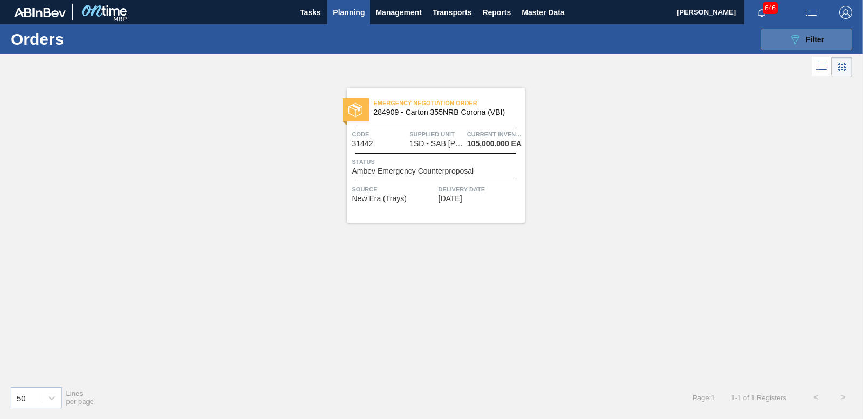
click at [801, 47] on button "089F7B8B-B2A5-4AFE-B5C0-19BA573D28AC Filter" at bounding box center [807, 40] width 92 height 22
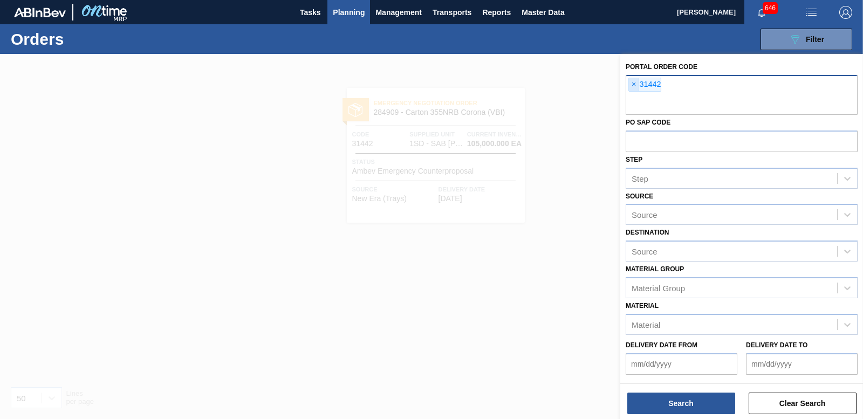
click at [634, 83] on span "×" at bounding box center [634, 84] width 10 height 13
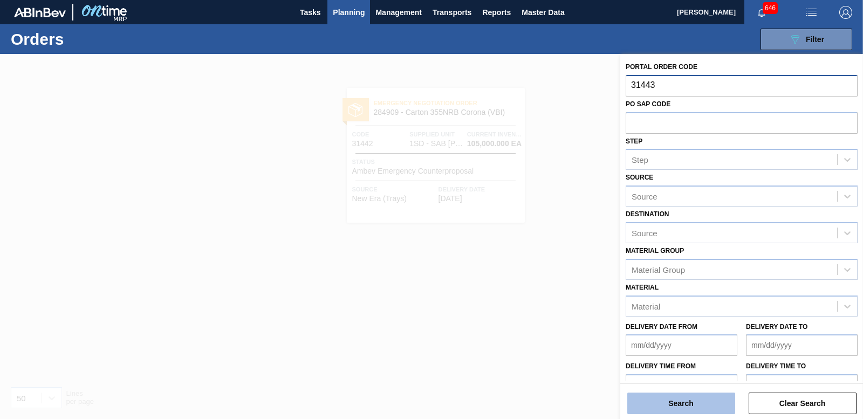
type input "31443"
click at [705, 404] on button "Search" at bounding box center [682, 404] width 108 height 22
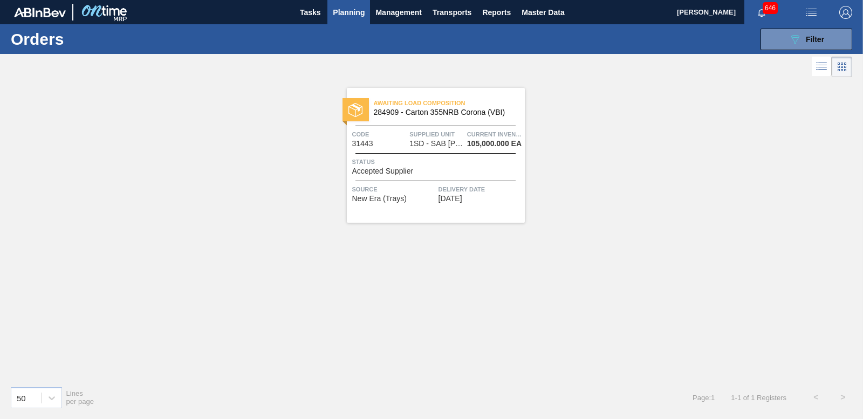
click at [419, 169] on div "Status Accepted Supplier" at bounding box center [437, 165] width 170 height 19
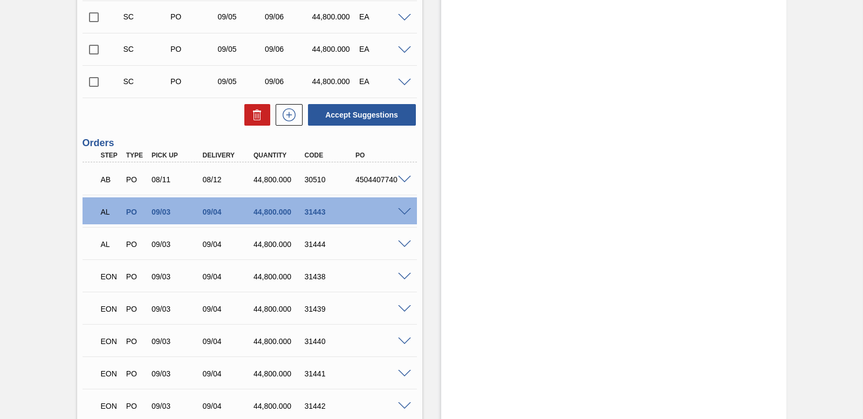
scroll to position [1736, 0]
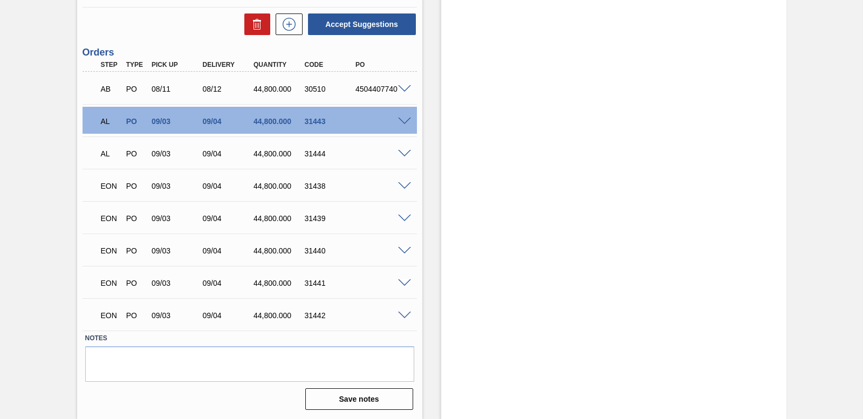
click at [403, 122] on span at bounding box center [404, 122] width 13 height 8
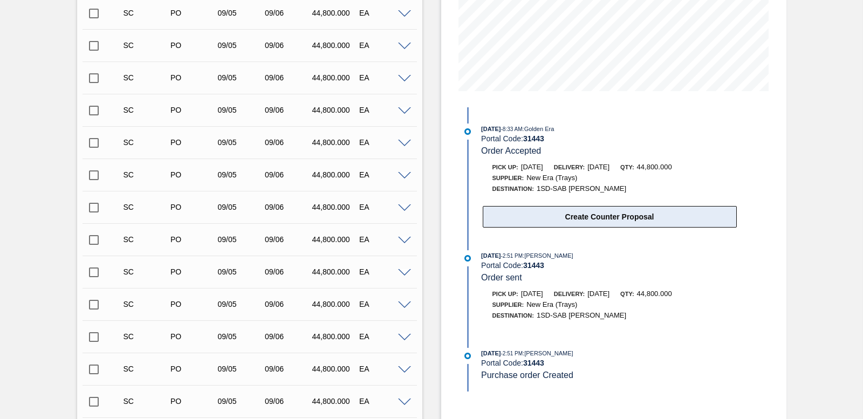
scroll to position [225, 0]
click at [553, 215] on button "Create Counter Proposal" at bounding box center [610, 217] width 254 height 22
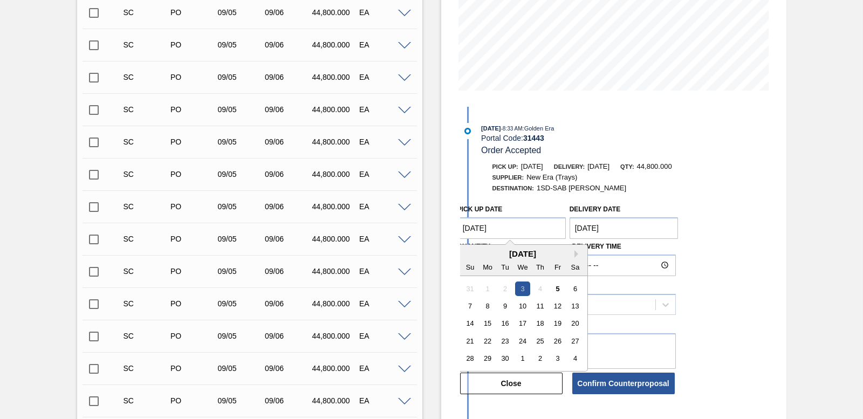
click at [548, 226] on Date "[DATE]" at bounding box center [512, 228] width 109 height 22
click at [507, 305] on div "9" at bounding box center [505, 306] width 15 height 15
type Date "[DATE]"
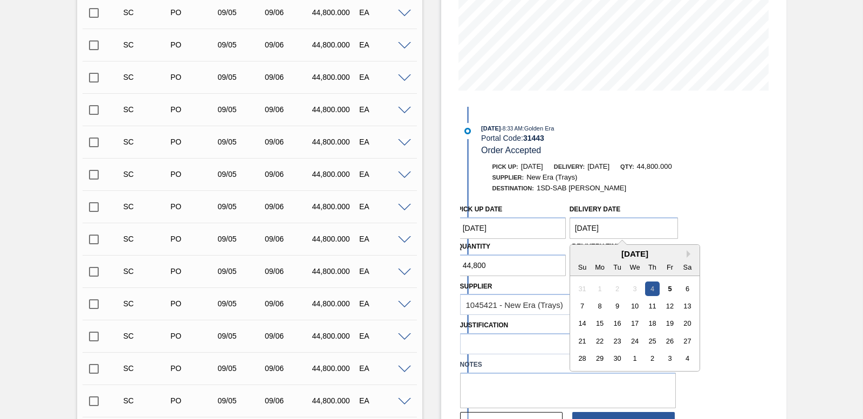
click at [635, 232] on Date "[DATE]" at bounding box center [624, 228] width 109 height 22
click at [638, 308] on div "10" at bounding box center [635, 306] width 15 height 15
type Date "[DATE]"
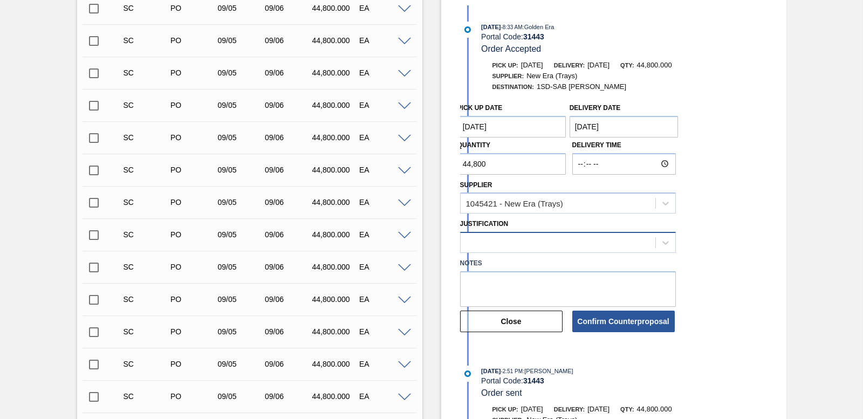
scroll to position [333, 0]
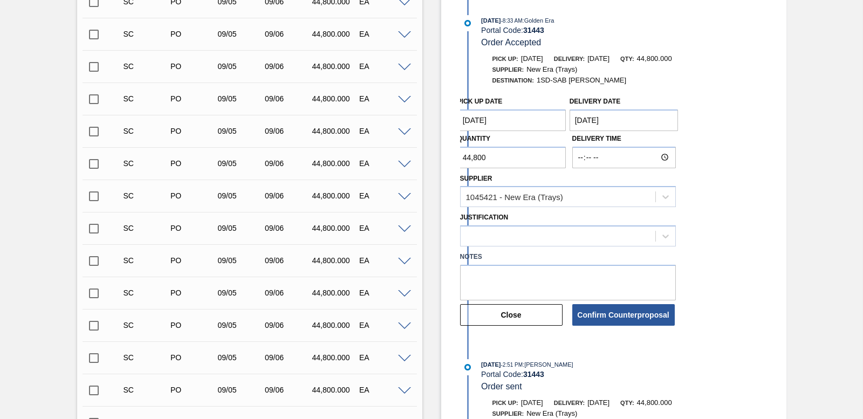
click at [565, 247] on div "Notes" at bounding box center [568, 274] width 224 height 54
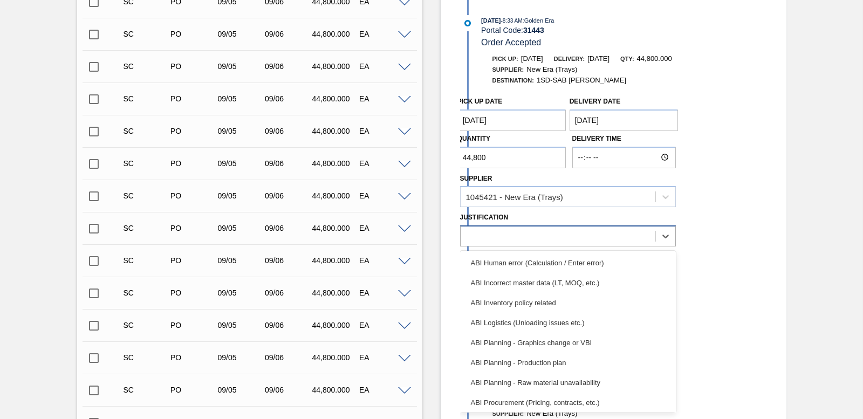
click at [563, 241] on div at bounding box center [558, 237] width 195 height 16
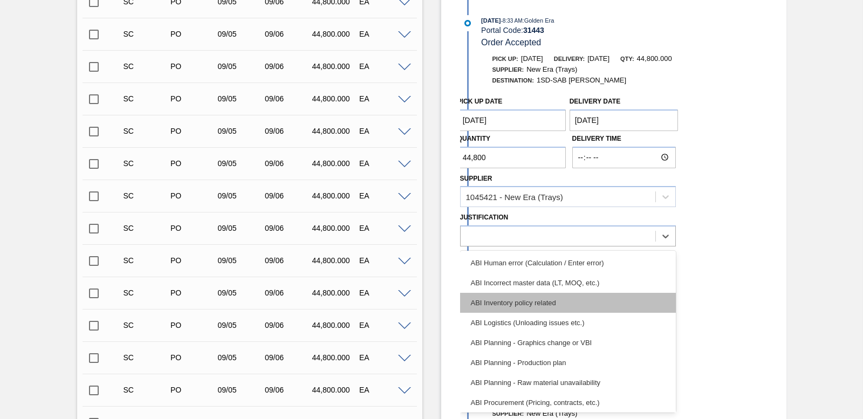
click at [548, 305] on div "ABI Inventory policy related" at bounding box center [568, 303] width 216 height 20
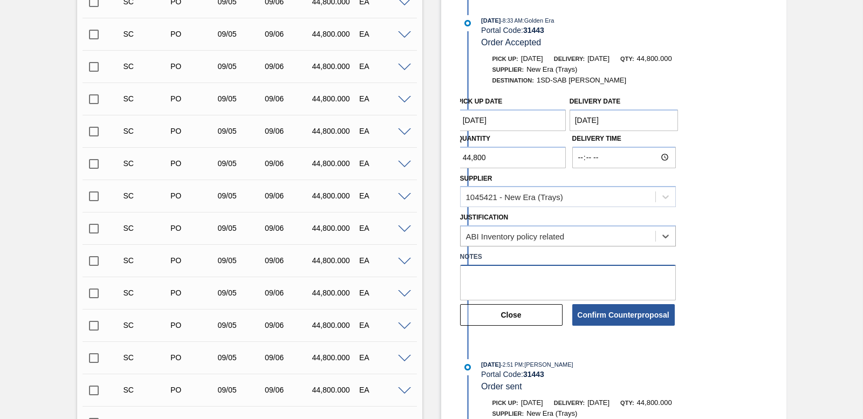
click at [498, 275] on textarea at bounding box center [568, 283] width 216 height 36
type textarea "SOH Low"
click at [620, 321] on button "Confirm Counterproposal" at bounding box center [624, 315] width 103 height 22
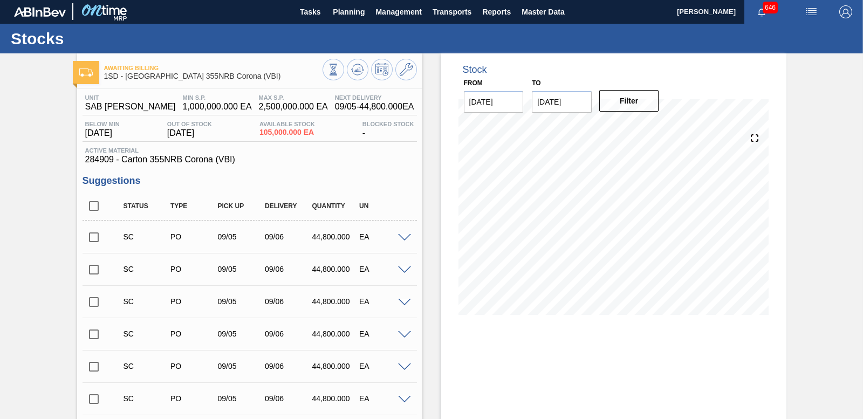
scroll to position [0, 0]
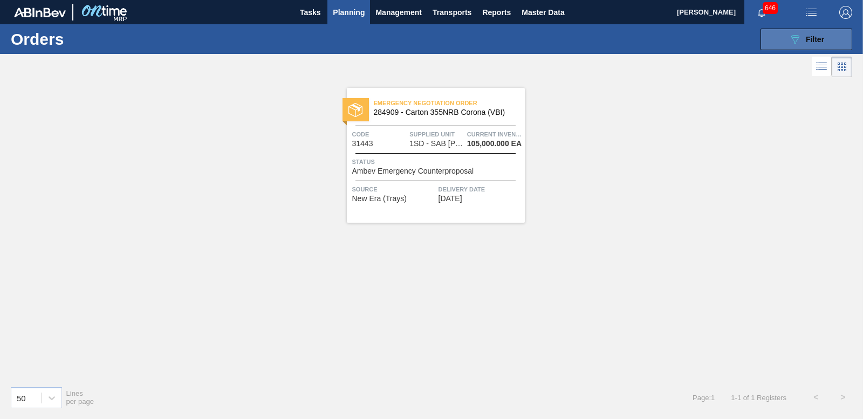
click at [829, 39] on button "089F7B8B-B2A5-4AFE-B5C0-19BA573D28AC Filter" at bounding box center [807, 40] width 92 height 22
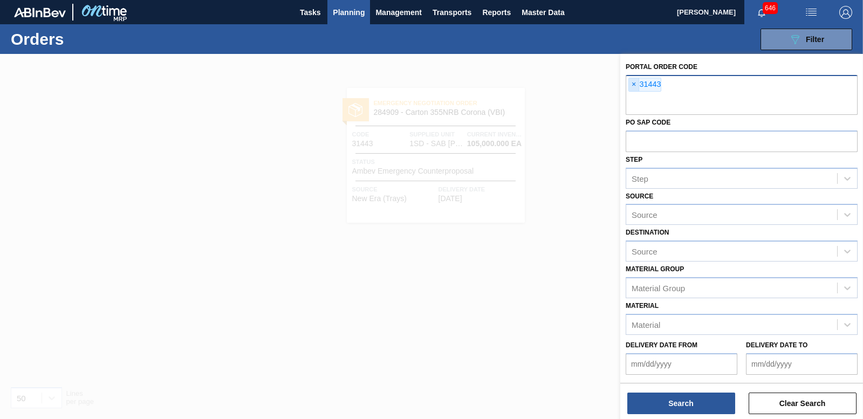
click at [636, 88] on span "×" at bounding box center [634, 84] width 10 height 13
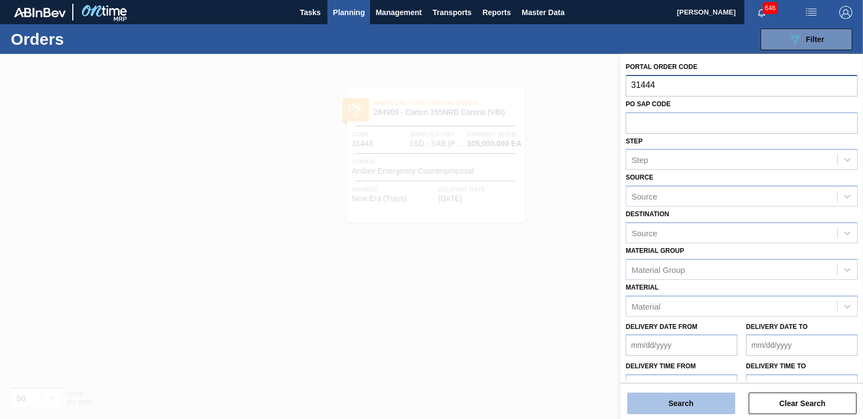
type input "31444"
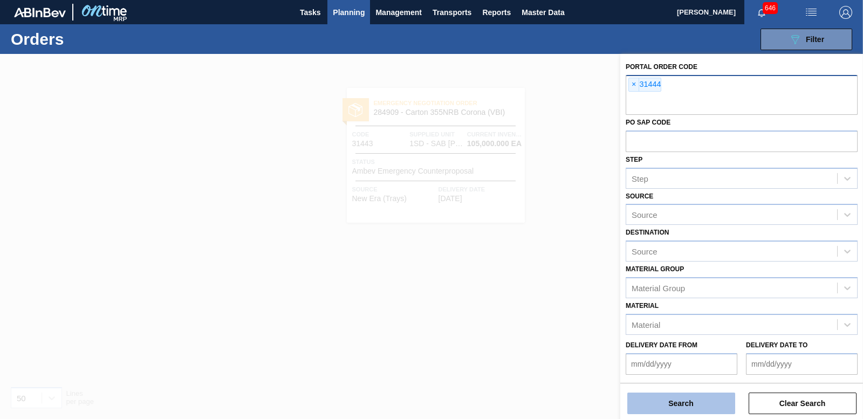
click at [690, 396] on button "Search" at bounding box center [682, 404] width 108 height 22
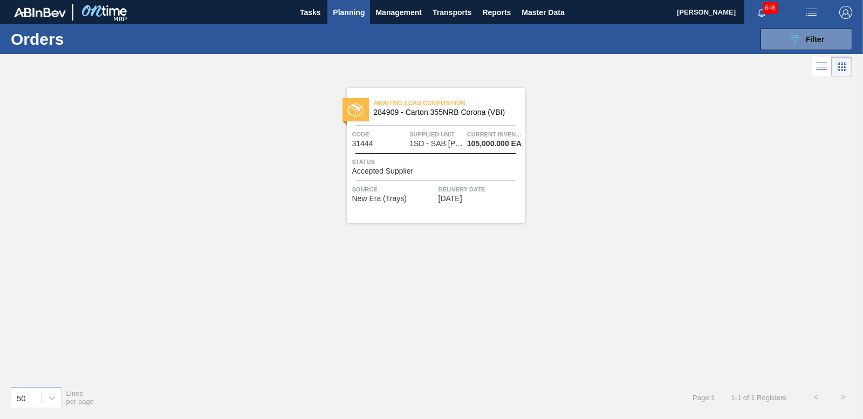
click at [378, 169] on span "Accepted Supplier" at bounding box center [383, 171] width 62 height 8
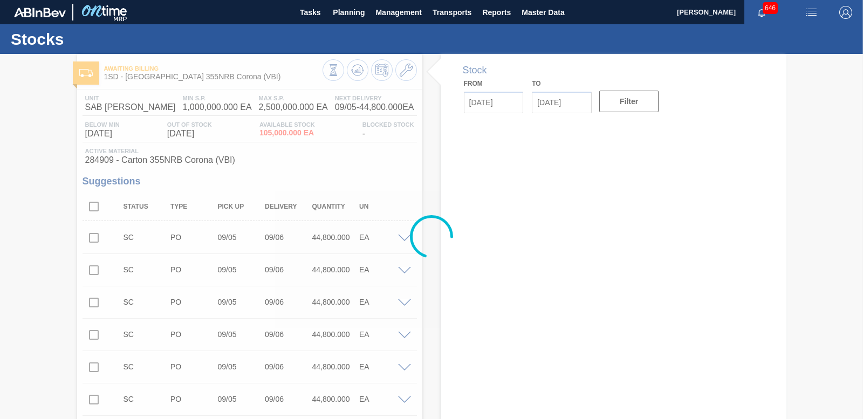
type input "[DATE]"
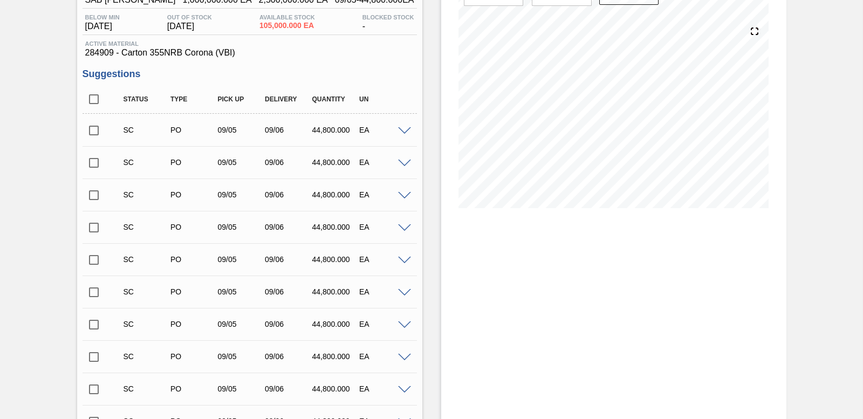
scroll to position [108, 0]
click at [92, 127] on input "checkbox" at bounding box center [94, 130] width 23 height 23
checkbox input "true"
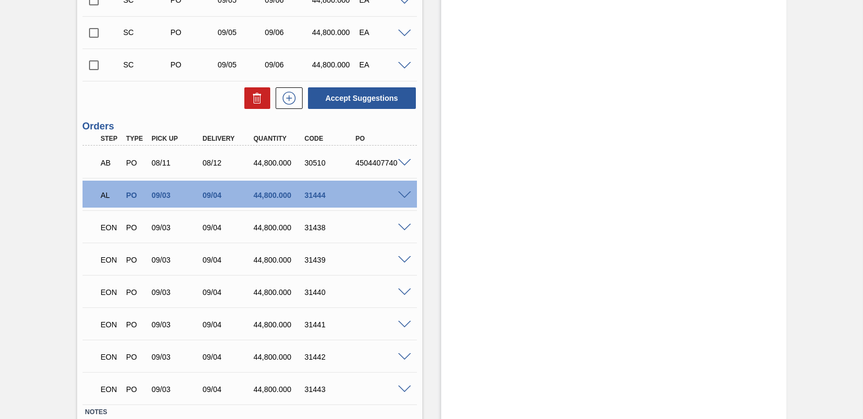
scroll to position [1628, 0]
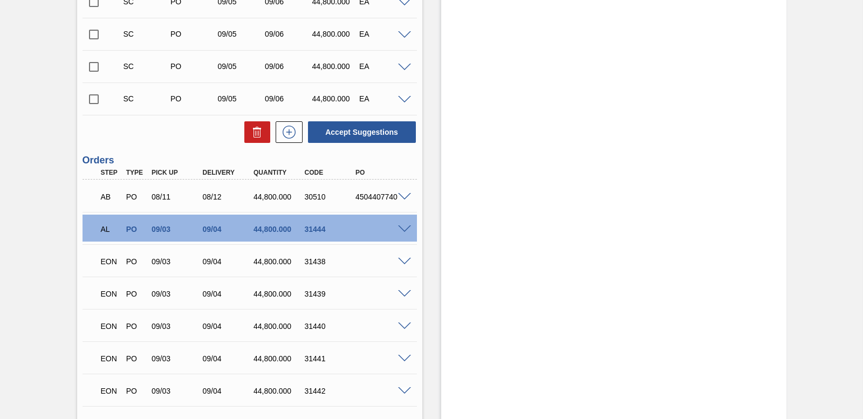
click at [402, 230] on span at bounding box center [404, 230] width 13 height 8
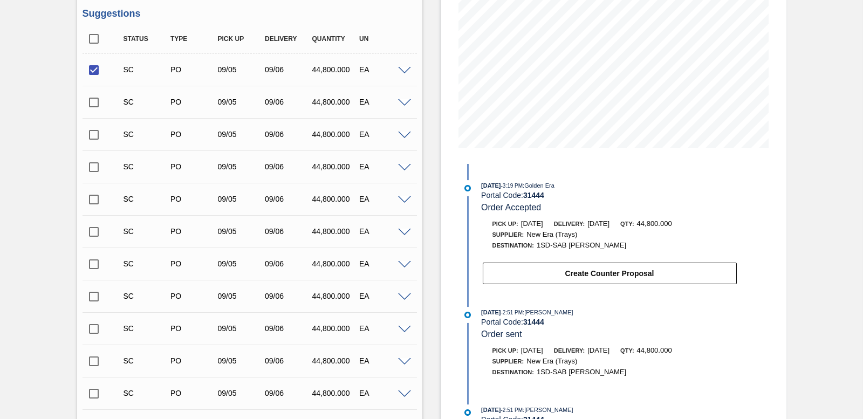
scroll to position [171, 0]
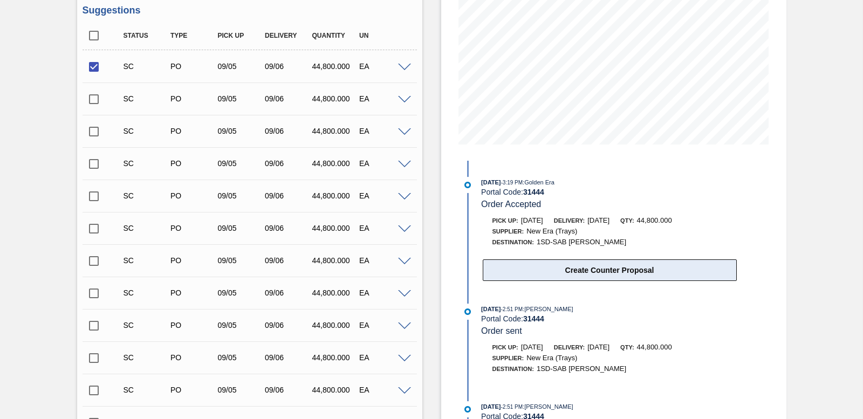
click at [592, 269] on button "Create Counter Proposal" at bounding box center [610, 271] width 254 height 22
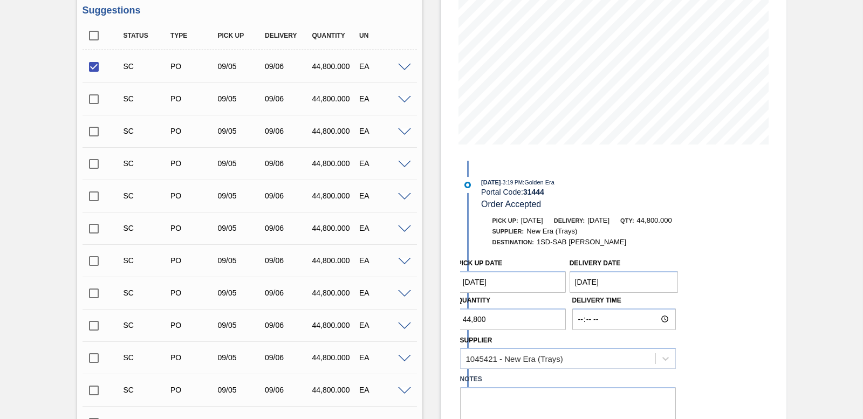
click at [562, 280] on Date "[DATE]" at bounding box center [512, 282] width 109 height 22
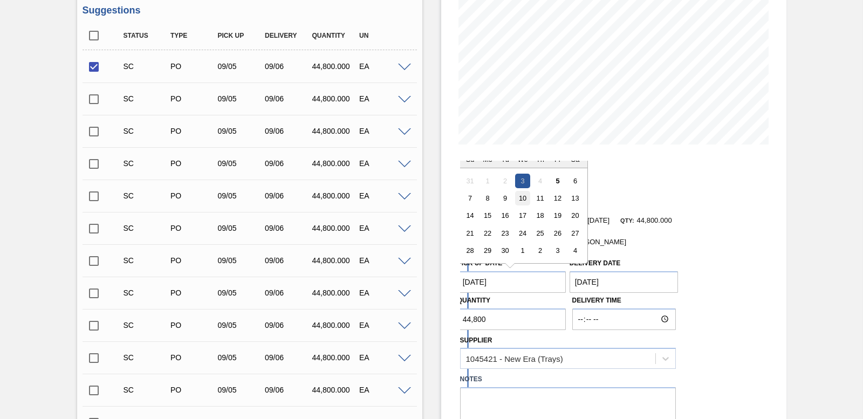
click at [519, 198] on div "10" at bounding box center [522, 198] width 15 height 15
type Date "[DATE]"
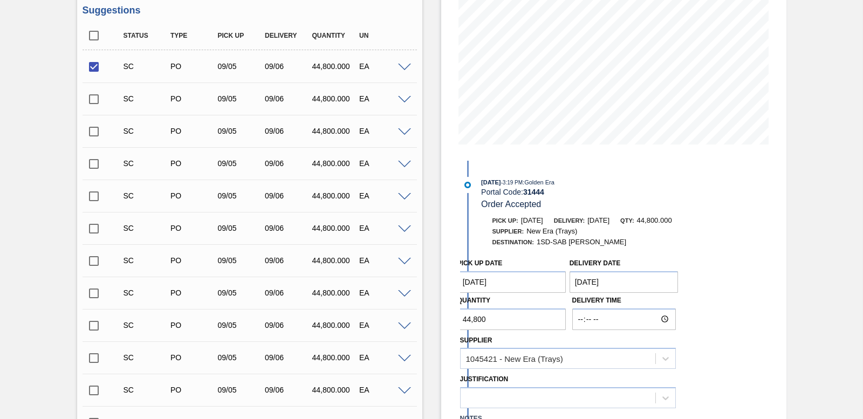
click at [630, 281] on Date "[DATE]" at bounding box center [624, 282] width 109 height 22
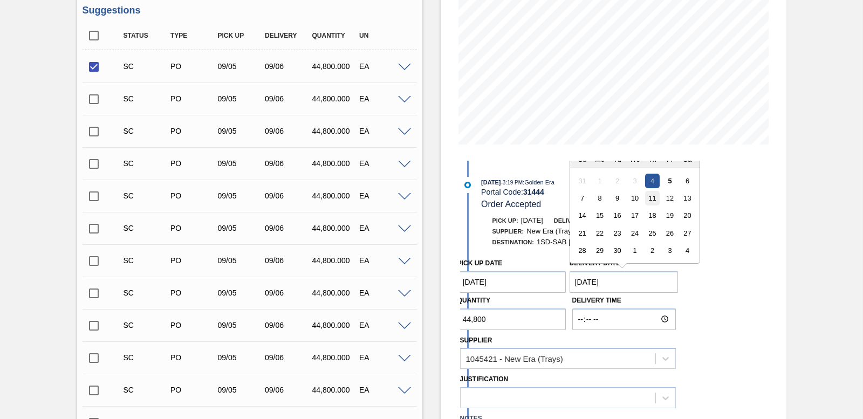
click at [651, 197] on div "11" at bounding box center [652, 198] width 15 height 15
type Date "[DATE]"
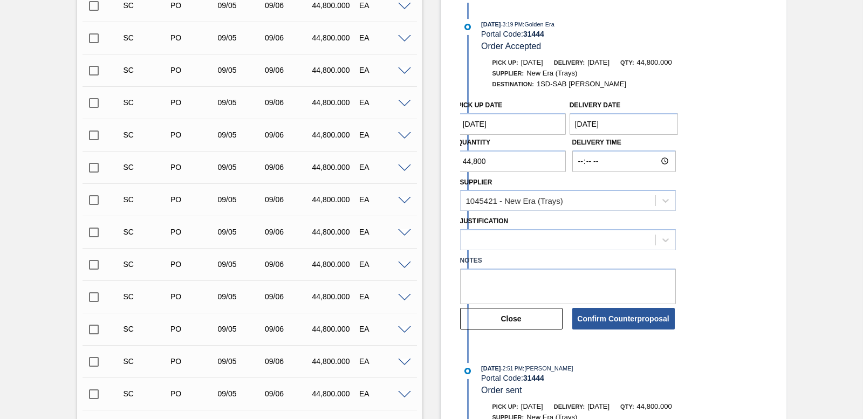
scroll to position [333, 0]
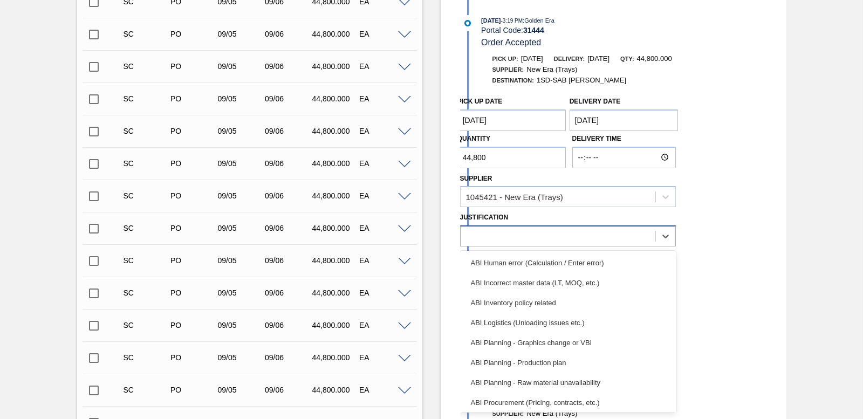
click at [601, 229] on div at bounding box center [558, 237] width 195 height 16
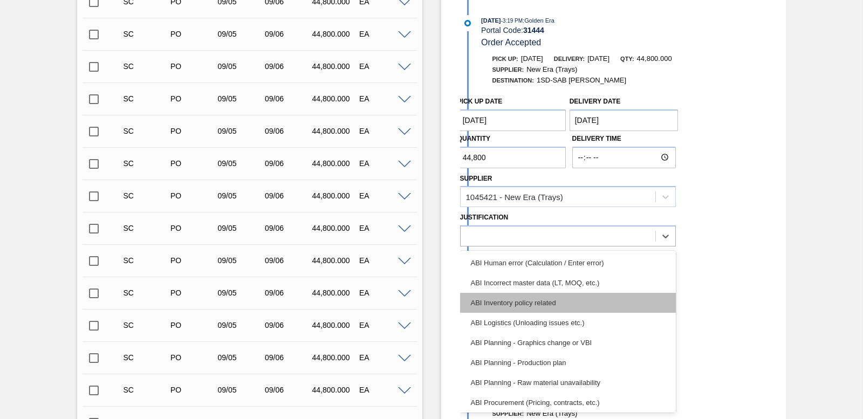
click at [562, 296] on div "ABI Inventory policy related" at bounding box center [568, 303] width 216 height 20
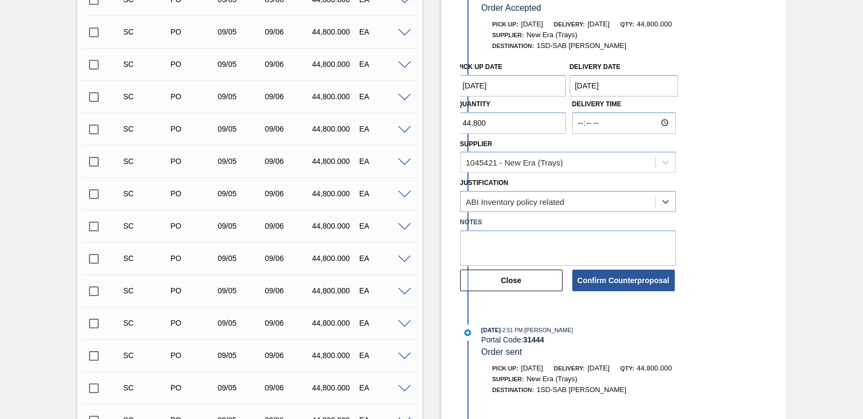
scroll to position [387, 0]
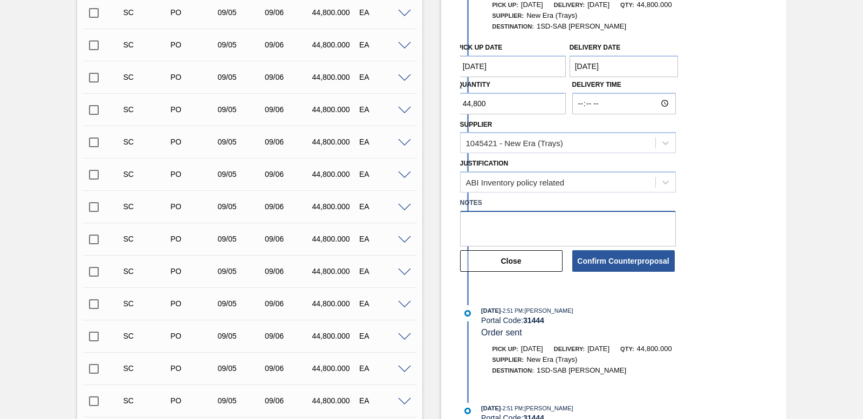
click at [500, 221] on textarea at bounding box center [568, 229] width 216 height 36
type textarea "SOH low"
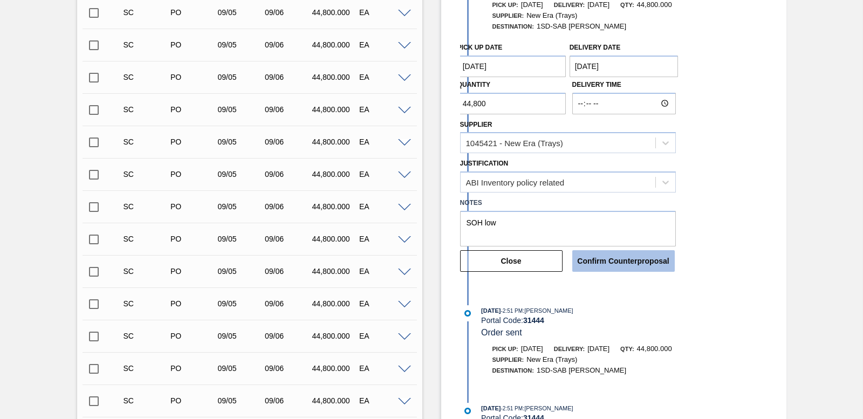
click at [624, 262] on button "Confirm Counterproposal" at bounding box center [624, 261] width 103 height 22
